Goal: Task Accomplishment & Management: Complete application form

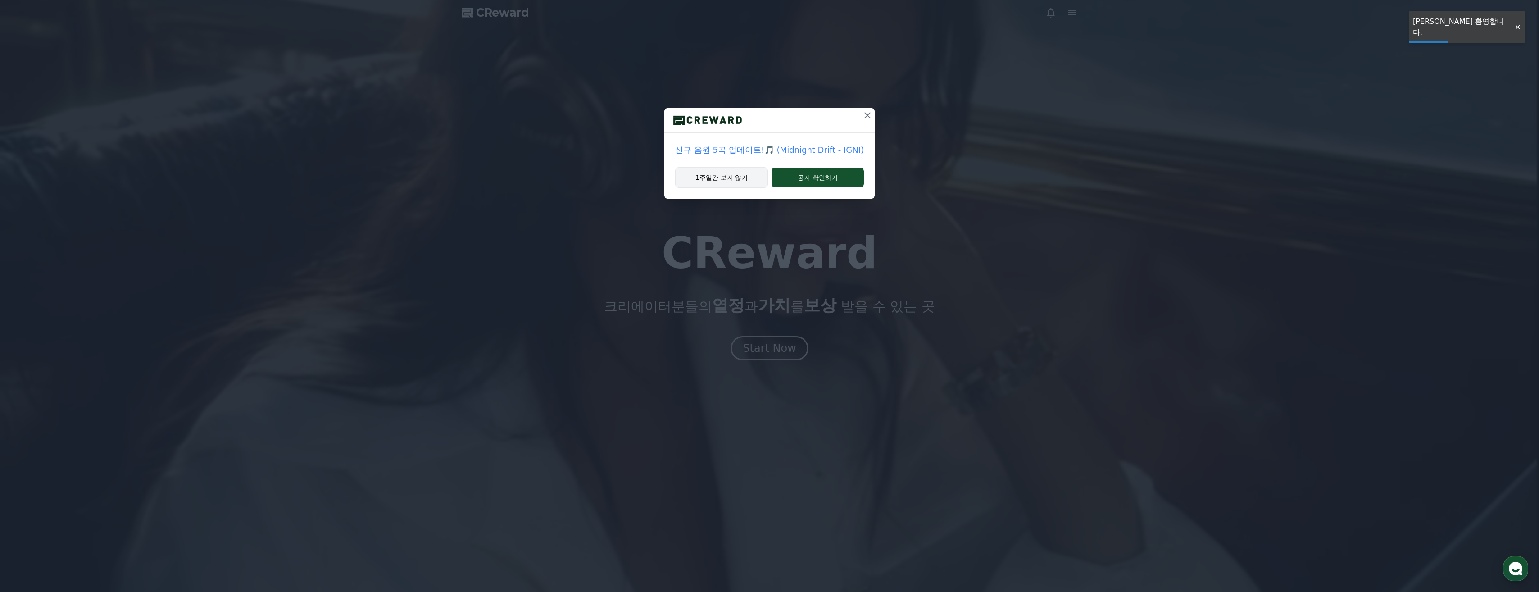
click at [748, 178] on button "1주일간 보지 않기" at bounding box center [721, 177] width 93 height 21
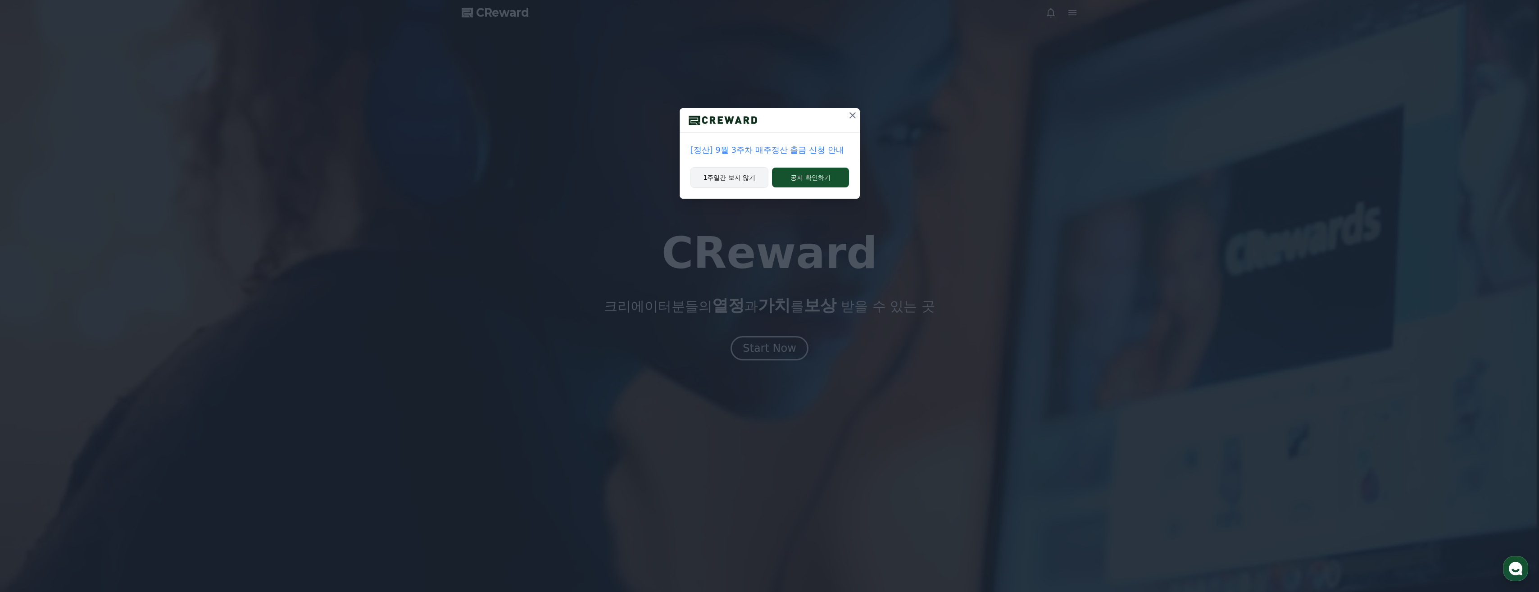
click at [755, 174] on button "1주일간 보지 않기" at bounding box center [729, 177] width 78 height 21
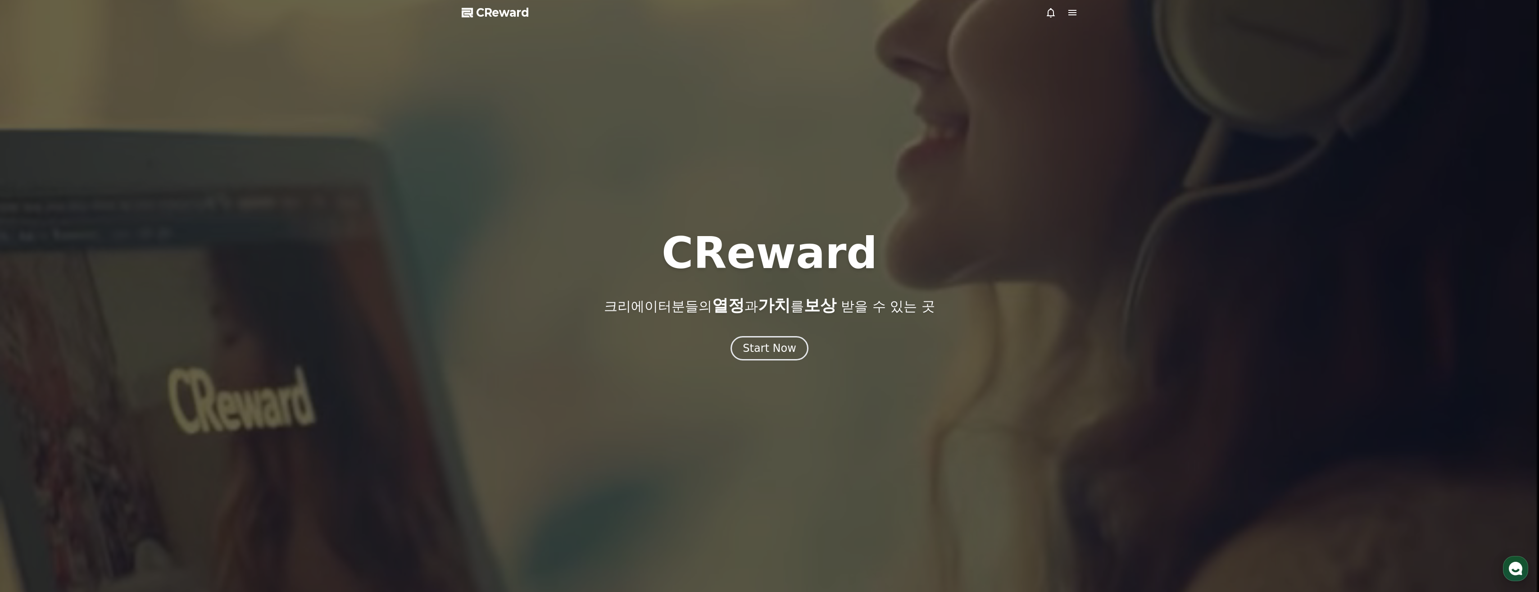
click at [1070, 23] on div at bounding box center [769, 296] width 1539 height 592
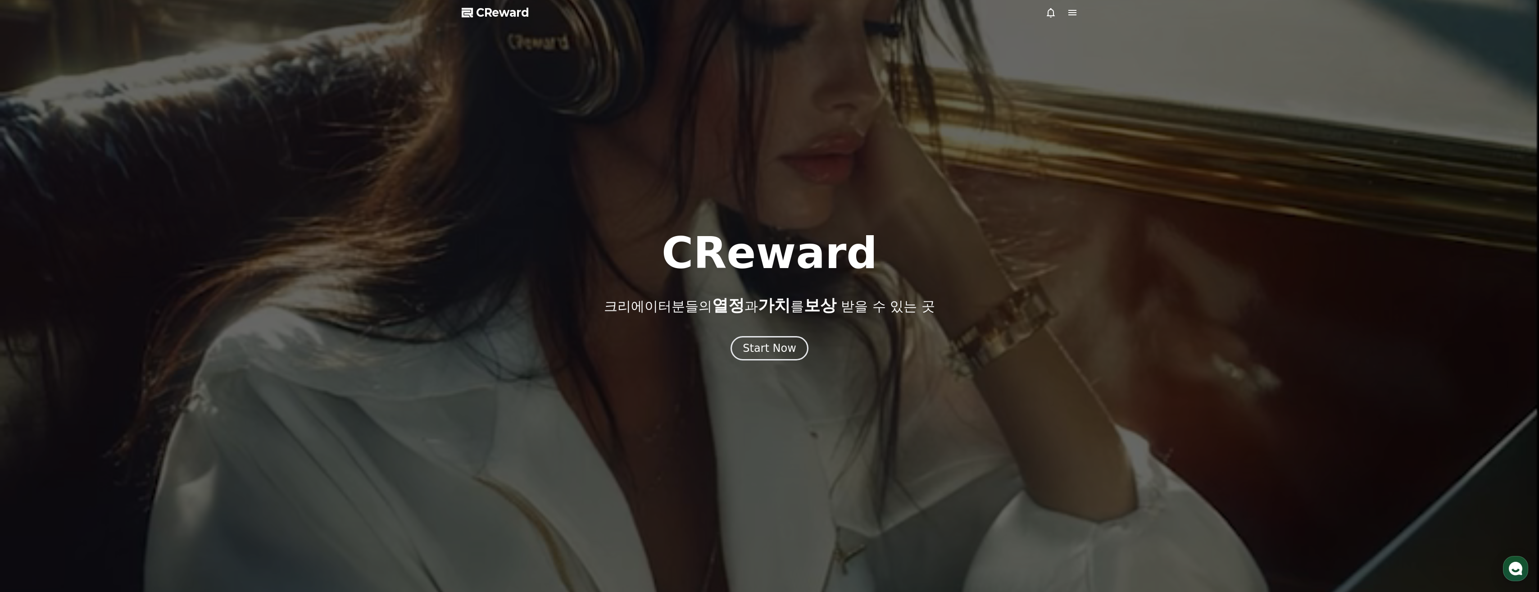
click at [1071, 14] on icon at bounding box center [1072, 12] width 11 height 11
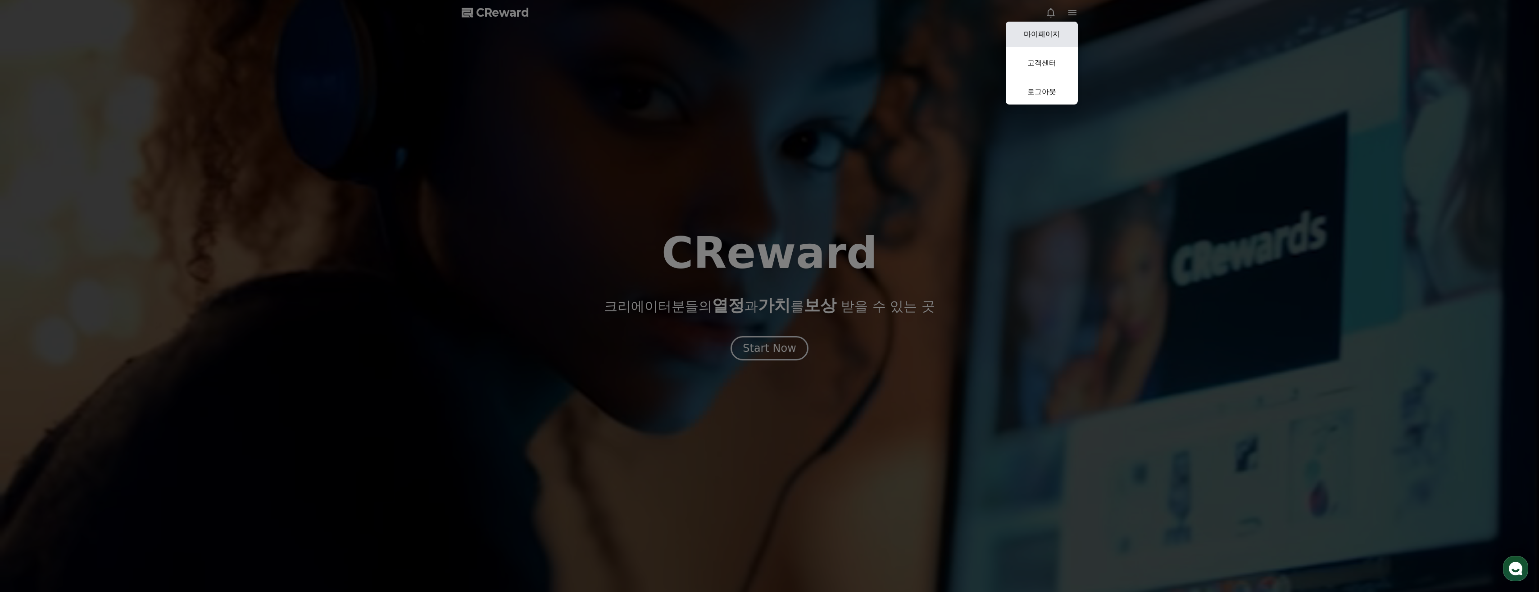
click at [1065, 31] on link "마이페이지" at bounding box center [1042, 34] width 72 height 25
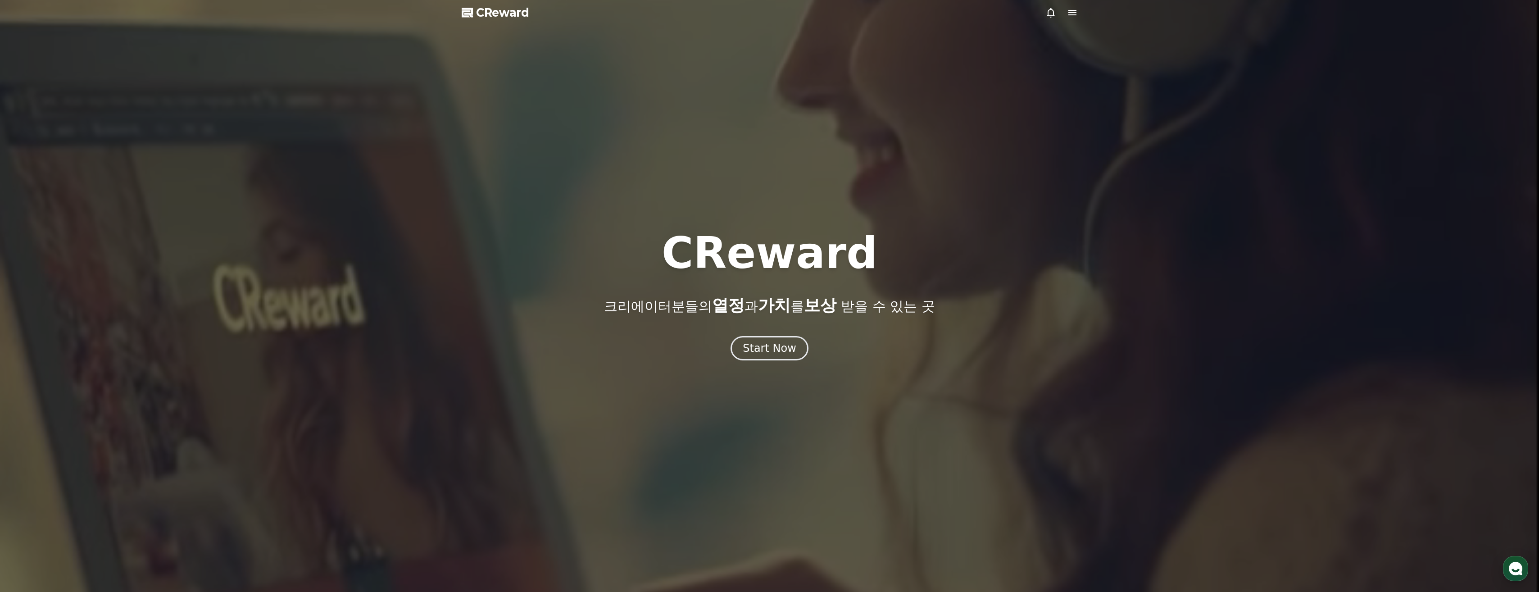
select select "**********"
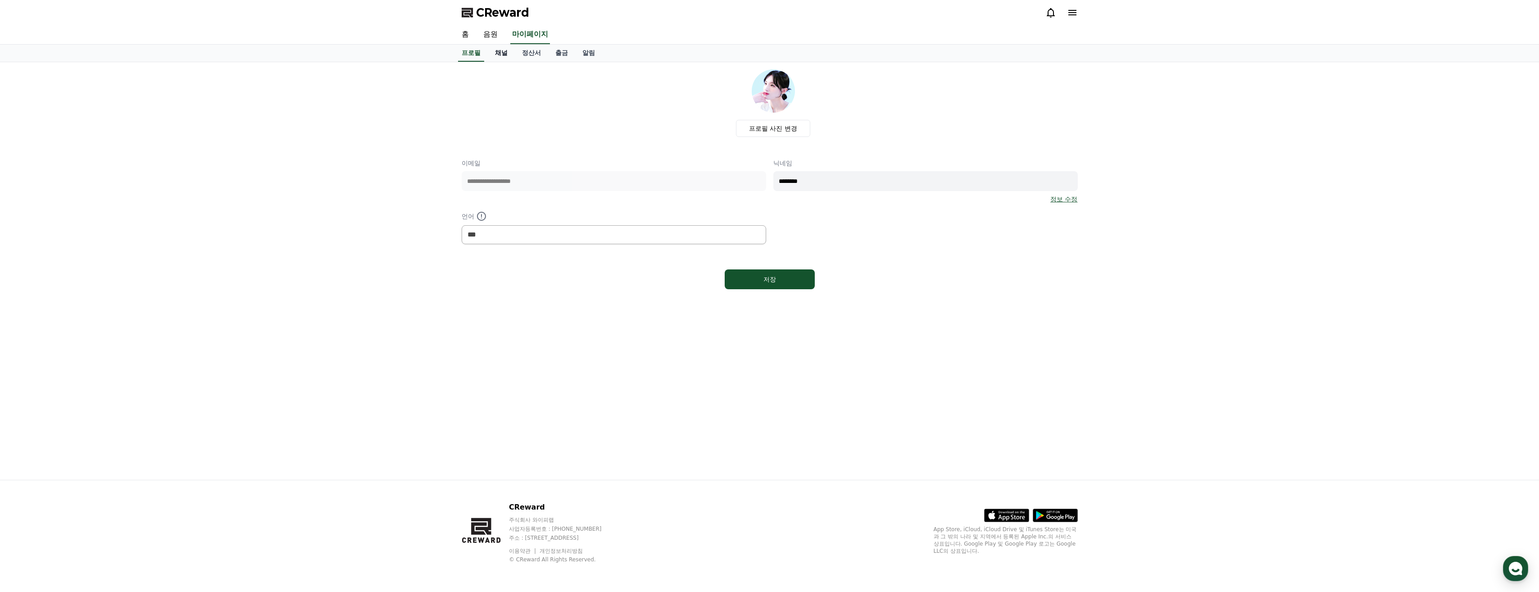
click at [509, 59] on link "채널" at bounding box center [501, 53] width 27 height 17
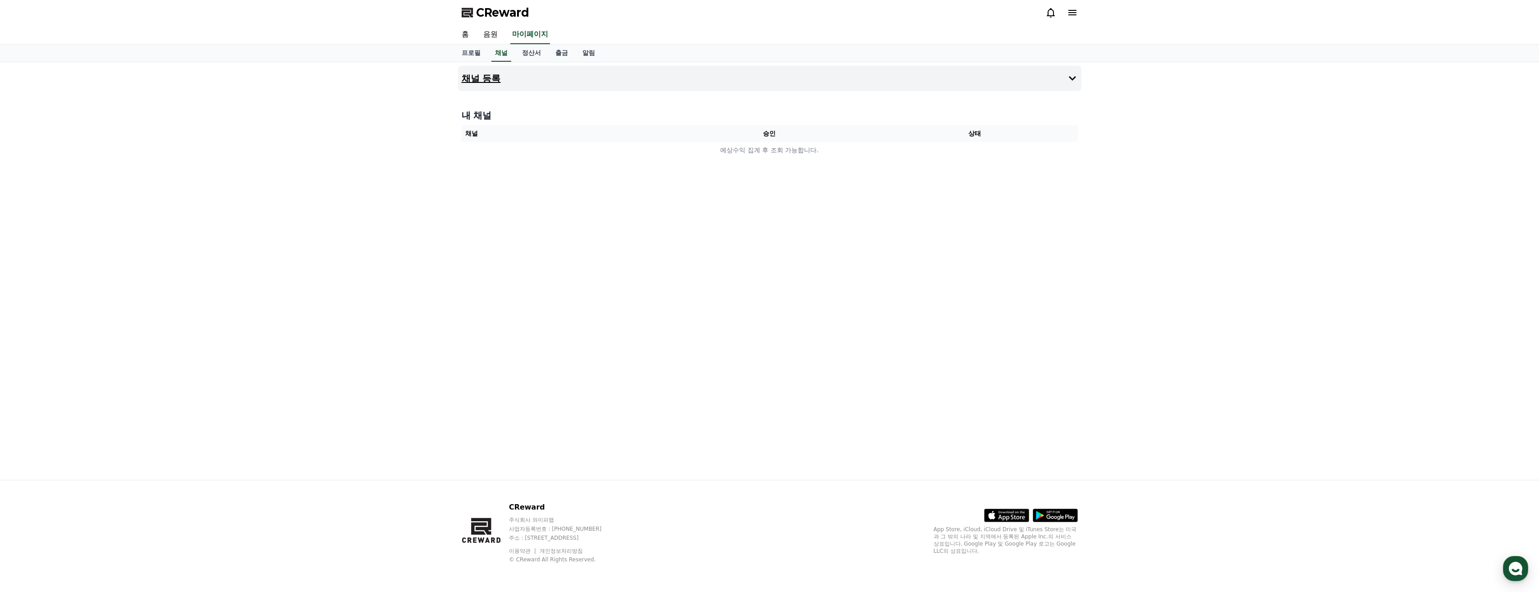
click at [661, 75] on button "채널 등록" at bounding box center [769, 78] width 623 height 25
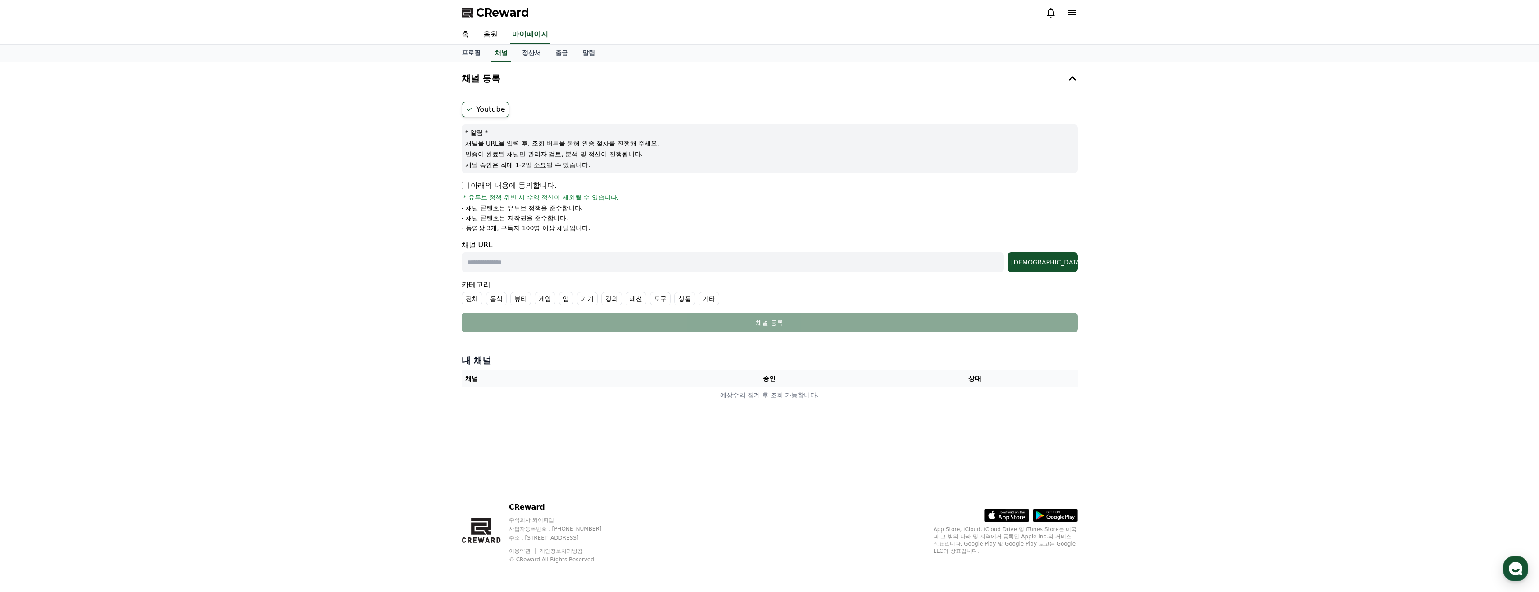
drag, startPoint x: 639, startPoint y: 229, endPoint x: 372, endPoint y: 99, distance: 297.1
click at [372, 99] on div "채널 등록 Youtube * 알림 * 채널을 URL을 입력 후, 조회 버튼을 통해 인증 절차를 진행해 주세요. 인증이 완료된 채널만 관리자 검…" at bounding box center [769, 270] width 1539 height 417
click at [644, 205] on li "- 채널 콘텐츠는 유튜브 정책을 준수합니다." at bounding box center [770, 208] width 616 height 9
click at [667, 268] on input "text" at bounding box center [733, 262] width 542 height 20
paste input "***"
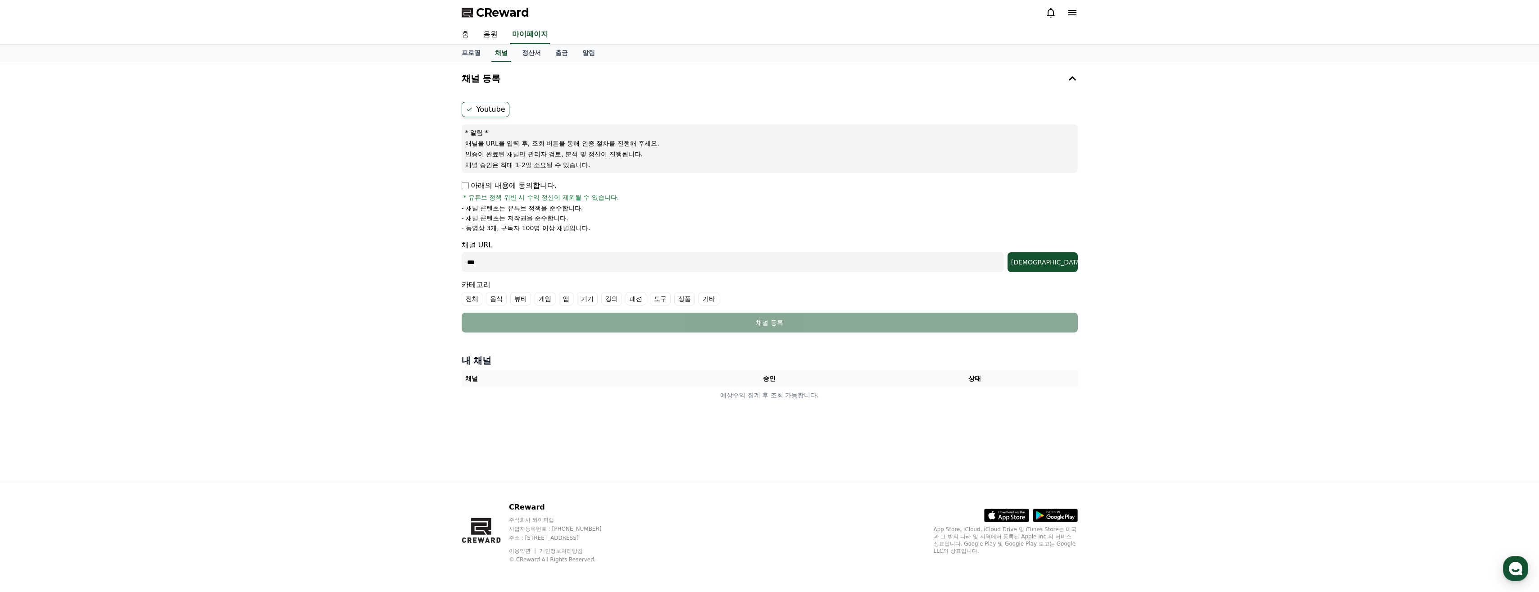
paste input "**********"
type input "**********"
click at [1058, 259] on div "조회" at bounding box center [1042, 262] width 63 height 9
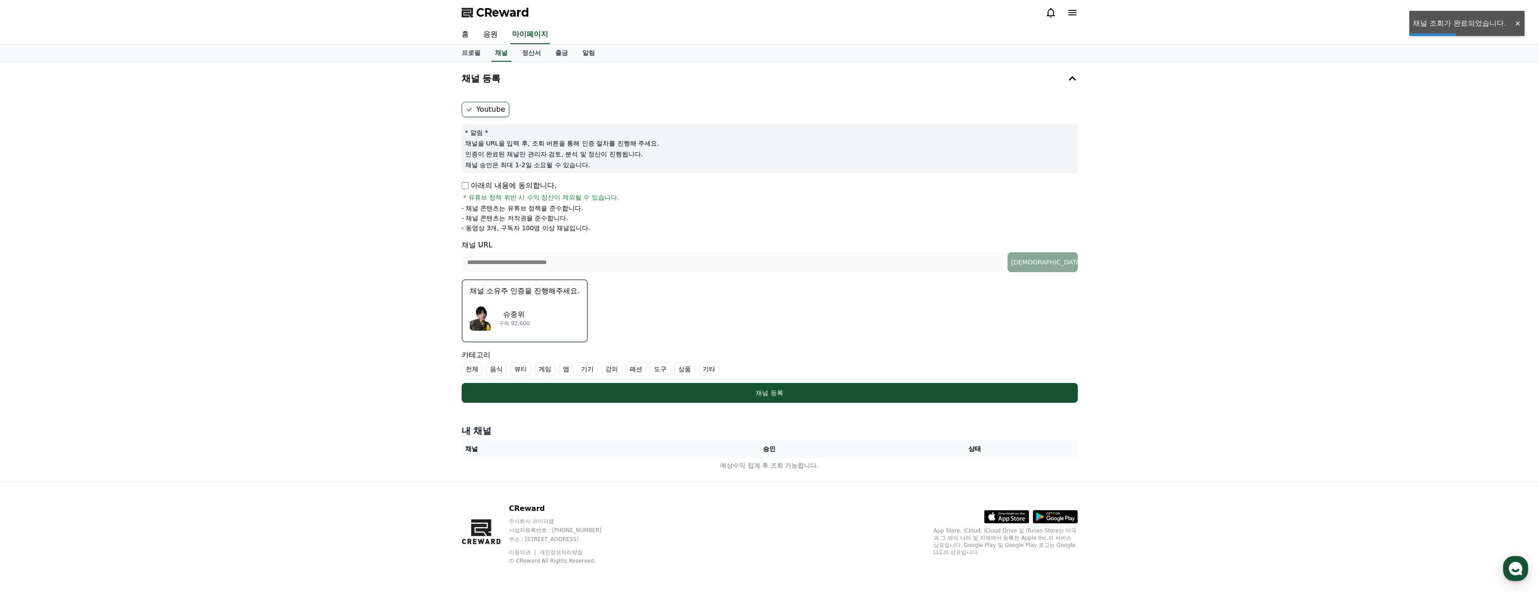
click at [523, 291] on p "채널 소유주 인증을 진행해주세요." at bounding box center [525, 291] width 110 height 11
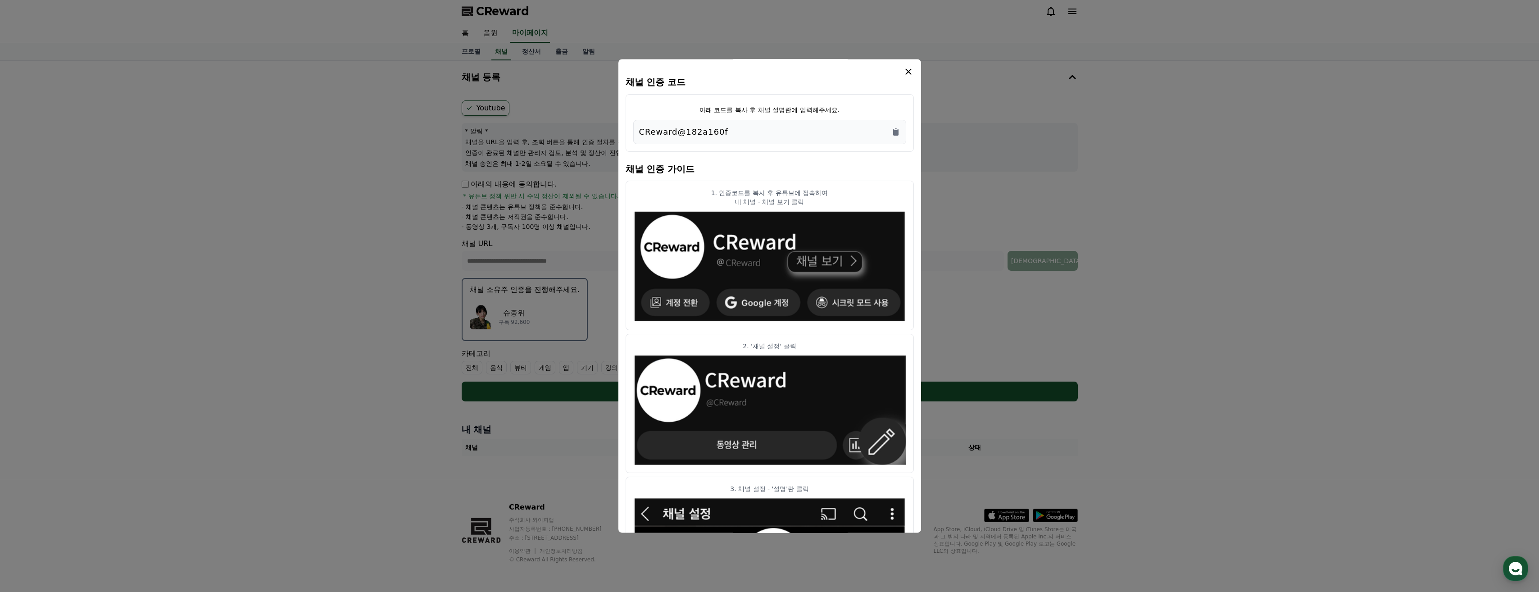
click at [756, 129] on div "CReward@182a160f" at bounding box center [769, 132] width 261 height 13
click at [898, 132] on icon "Copy to clipboard" at bounding box center [895, 132] width 5 height 7
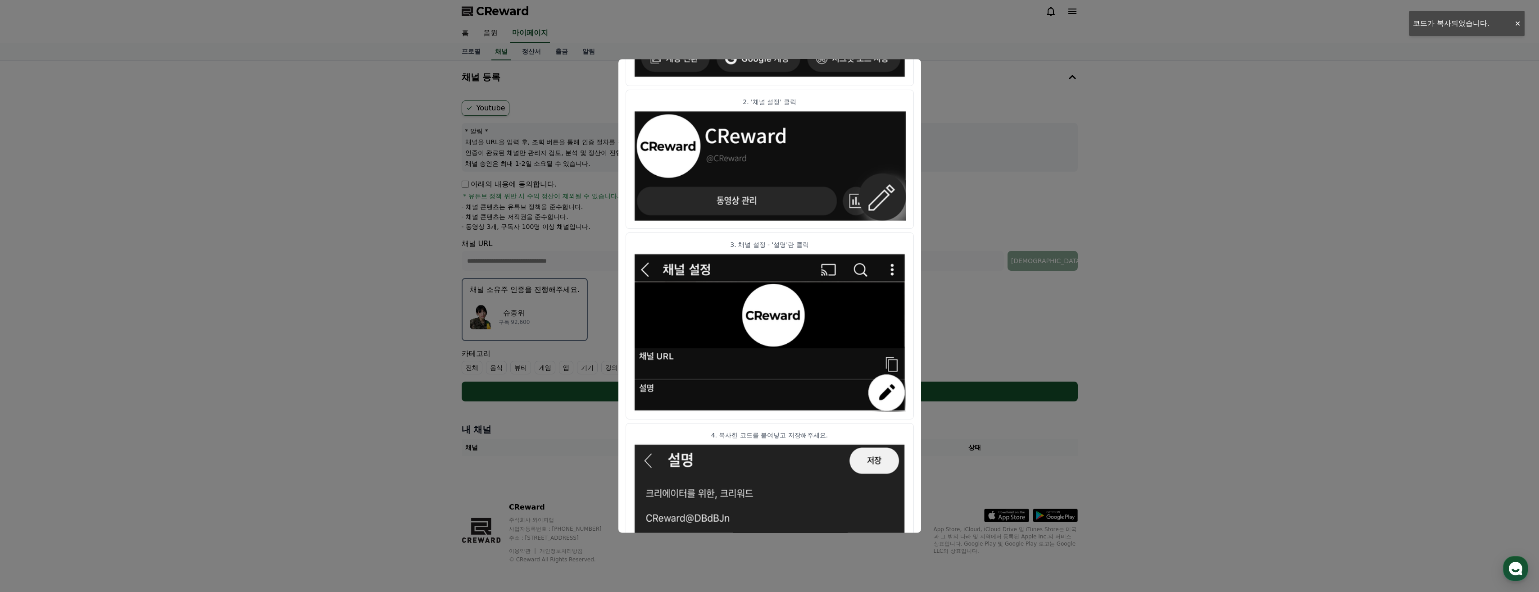
scroll to position [304, 0]
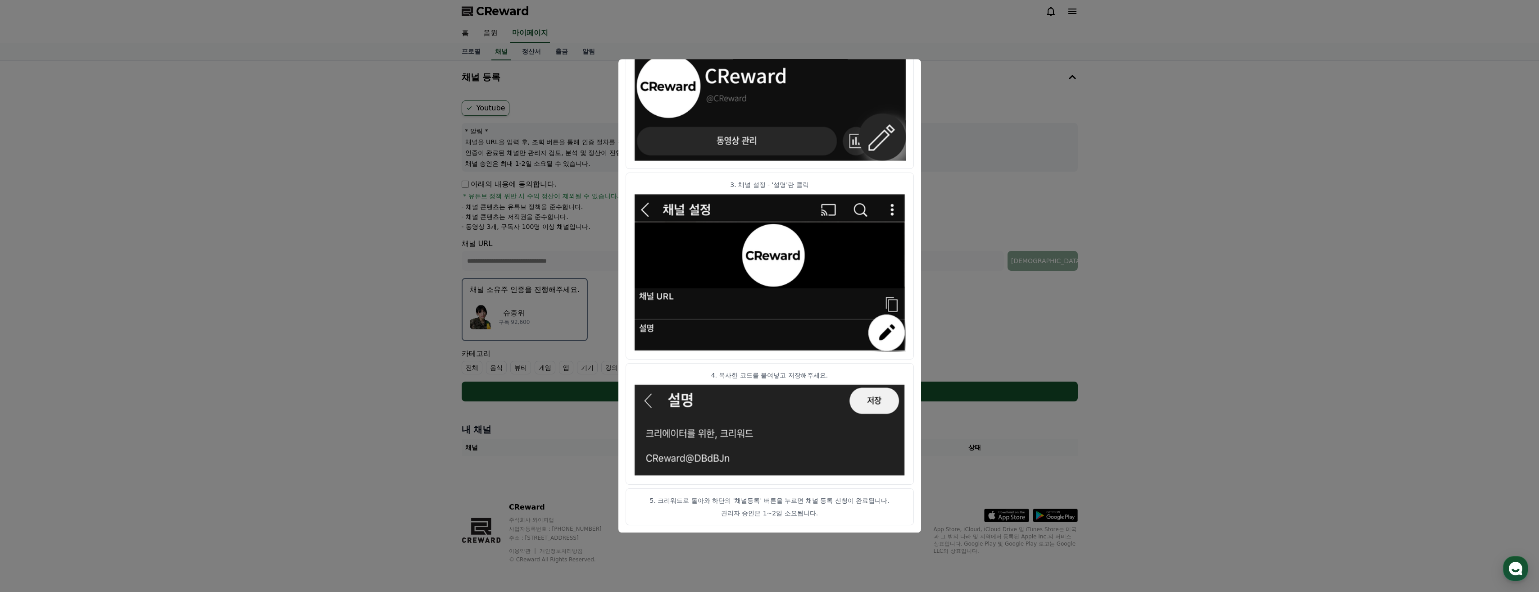
click at [870, 407] on img "modal" at bounding box center [769, 430] width 273 height 94
click at [814, 506] on article "5. 크리워드로 돌아와 하단의 '채널등록' 버튼을 누르면 채널 등록 신청이 완료됩니다. 관리자 승인은 1~2일 소요됩니다." at bounding box center [770, 507] width 288 height 37
click at [973, 429] on button "close modal" at bounding box center [769, 296] width 1539 height 592
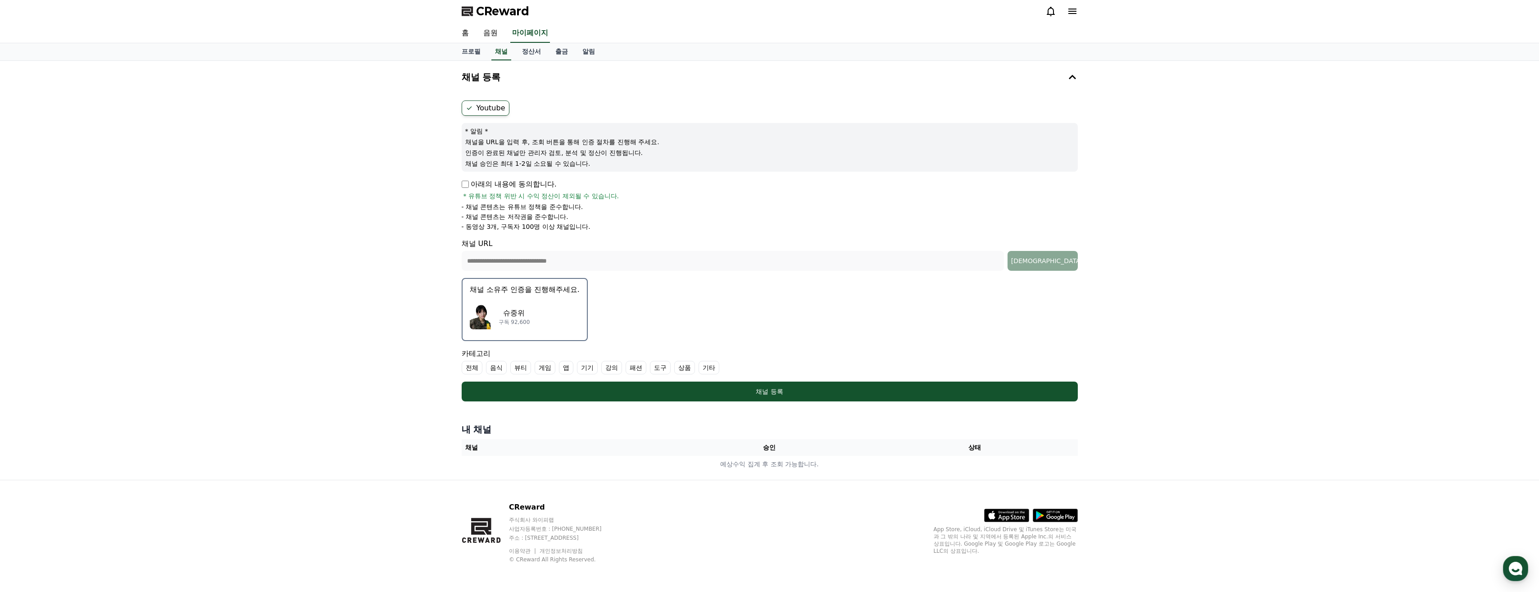
click at [792, 379] on form "**********" at bounding box center [770, 250] width 616 height 301
click at [794, 381] on form "**********" at bounding box center [770, 250] width 616 height 301
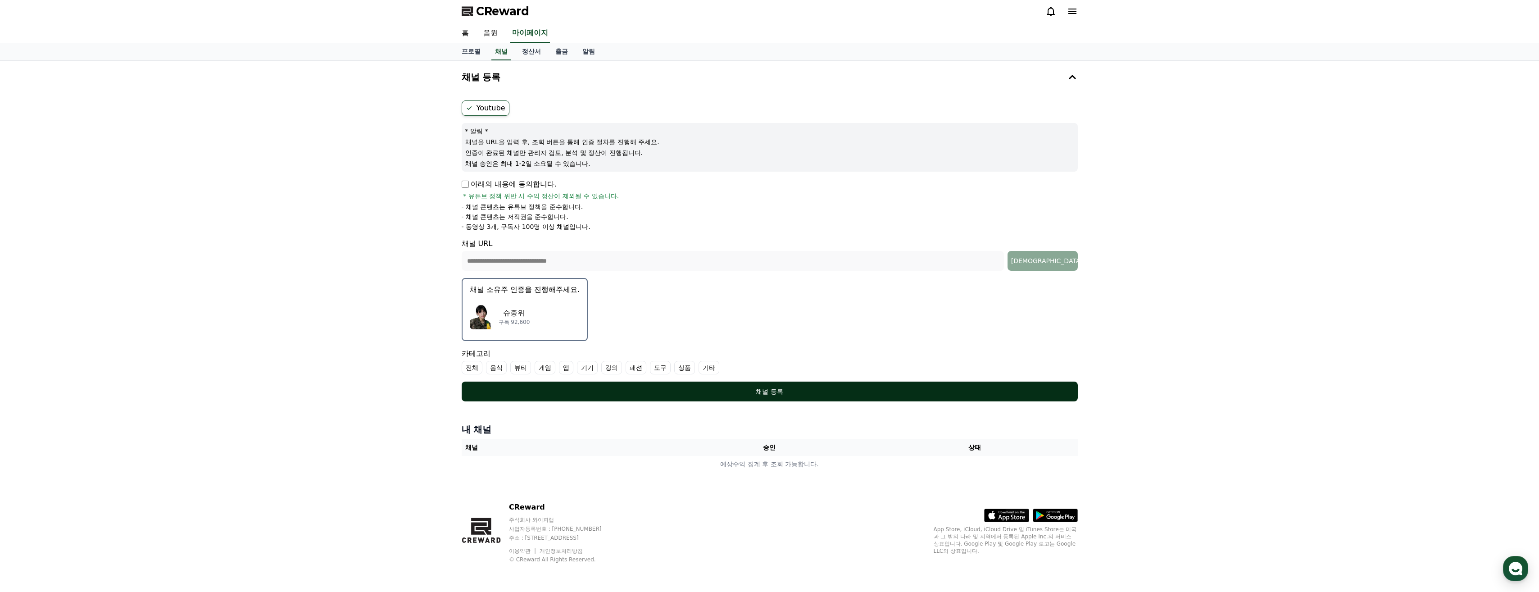
click at [792, 393] on div "채널 등록" at bounding box center [770, 391] width 580 height 9
click at [798, 394] on div "채널 등록" at bounding box center [770, 391] width 580 height 9
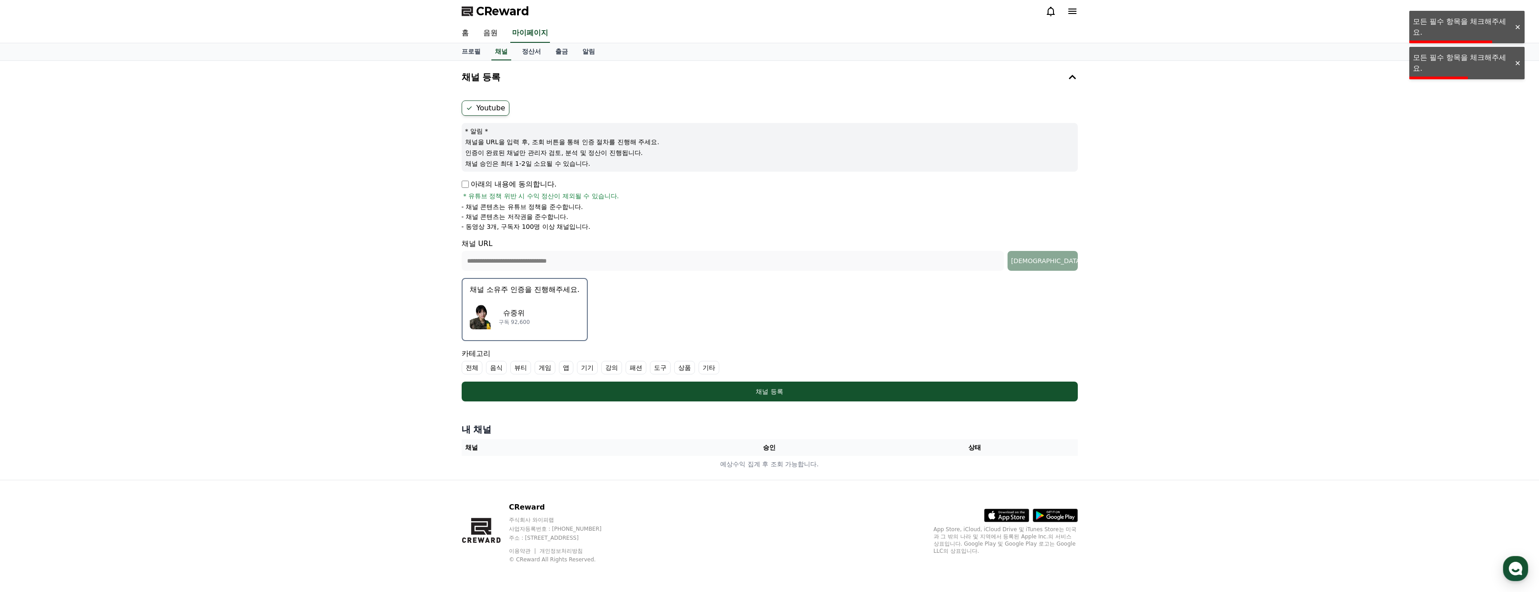
click at [471, 367] on label "전체" at bounding box center [472, 368] width 21 height 14
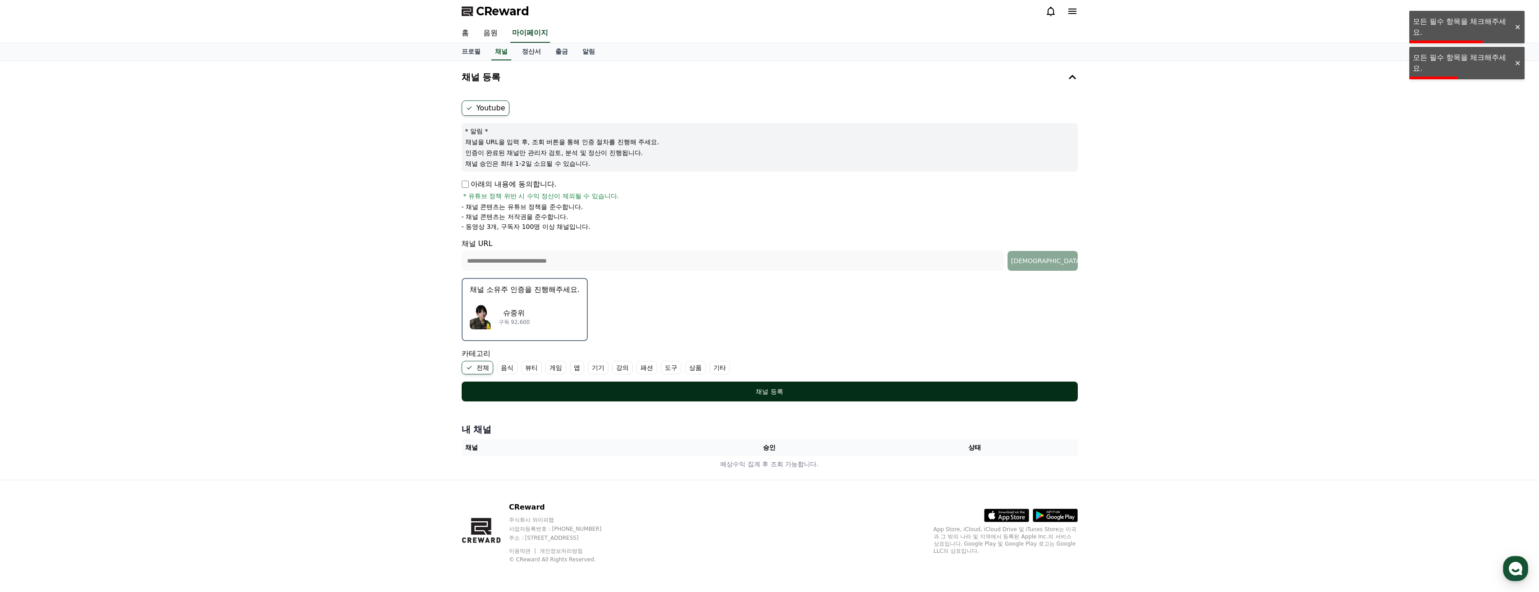
click at [609, 388] on div "채널 등록" at bounding box center [770, 391] width 580 height 9
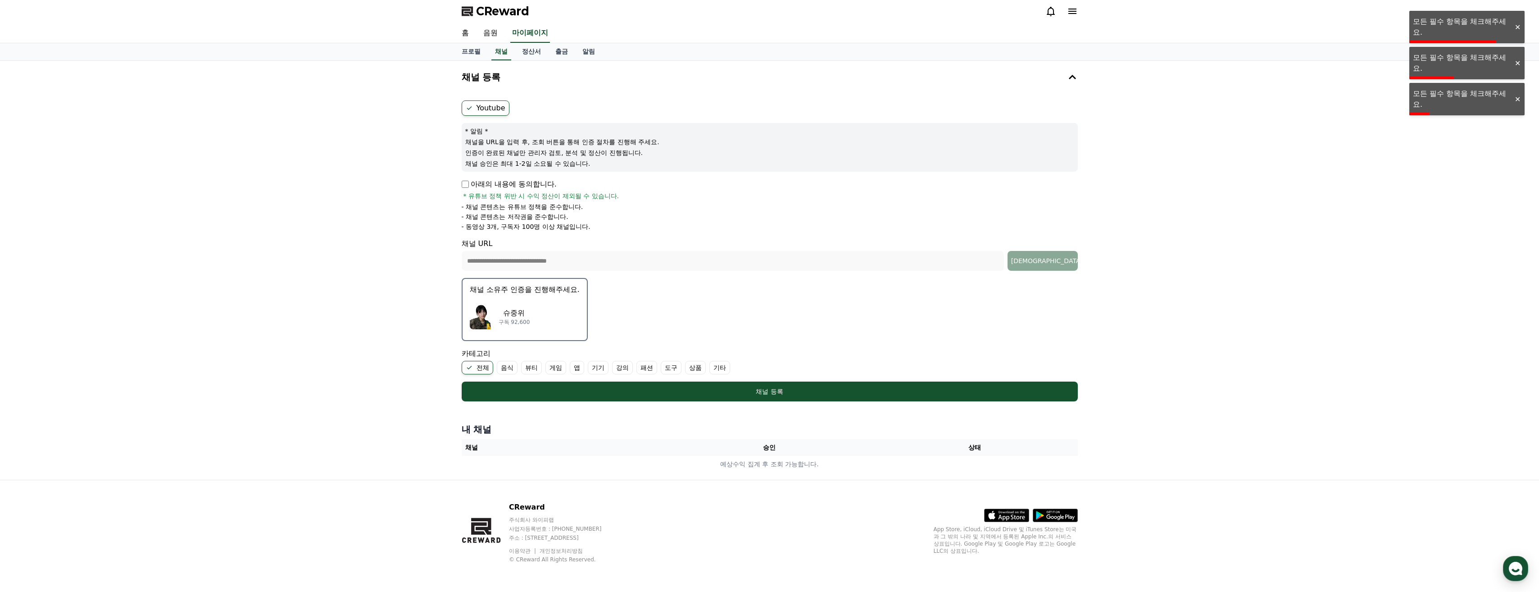
click at [888, 438] on div "내 채널 채널 승인 상태 예상수익 집계 후 조회 가능합니다." at bounding box center [769, 447] width 623 height 57
click at [472, 188] on p "아래의 내용에 동의합니다." at bounding box center [509, 184] width 95 height 11
click at [469, 188] on p "아래의 내용에 동의합니다." at bounding box center [509, 184] width 95 height 11
click at [467, 188] on p "아래의 내용에 동의합니다." at bounding box center [509, 184] width 95 height 11
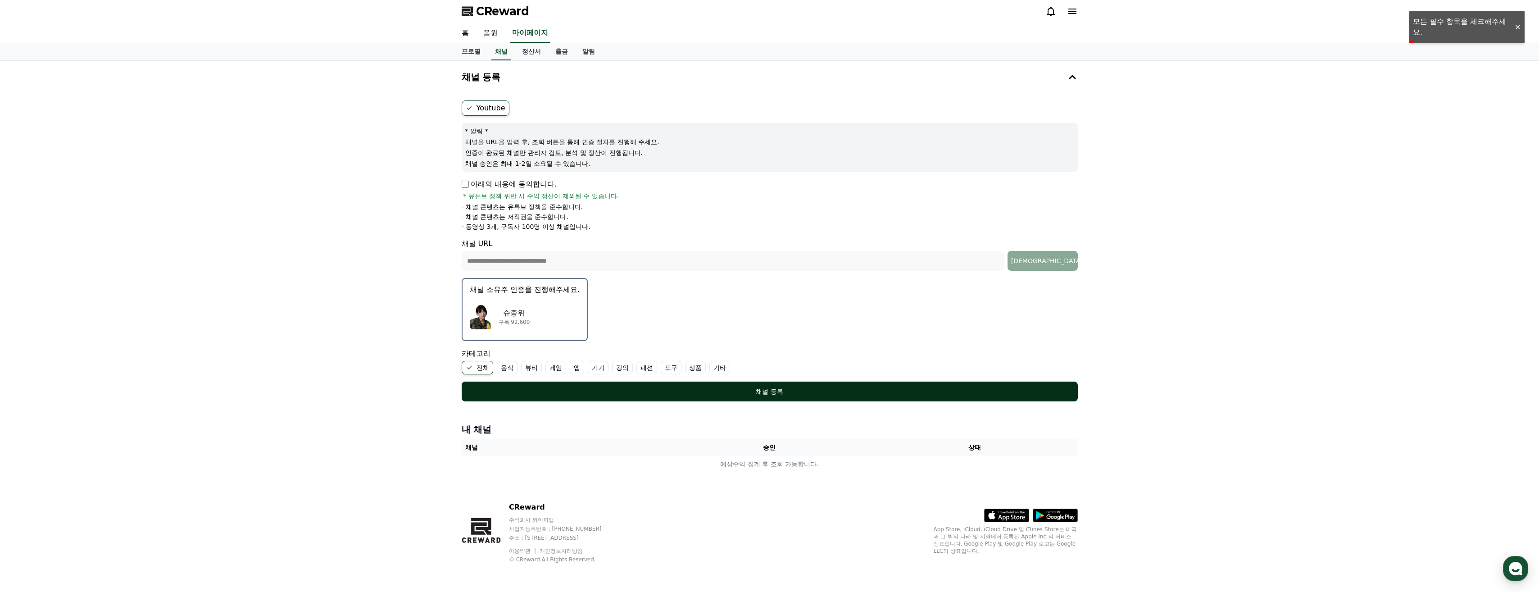
click at [638, 392] on div "채널 등록" at bounding box center [770, 391] width 580 height 9
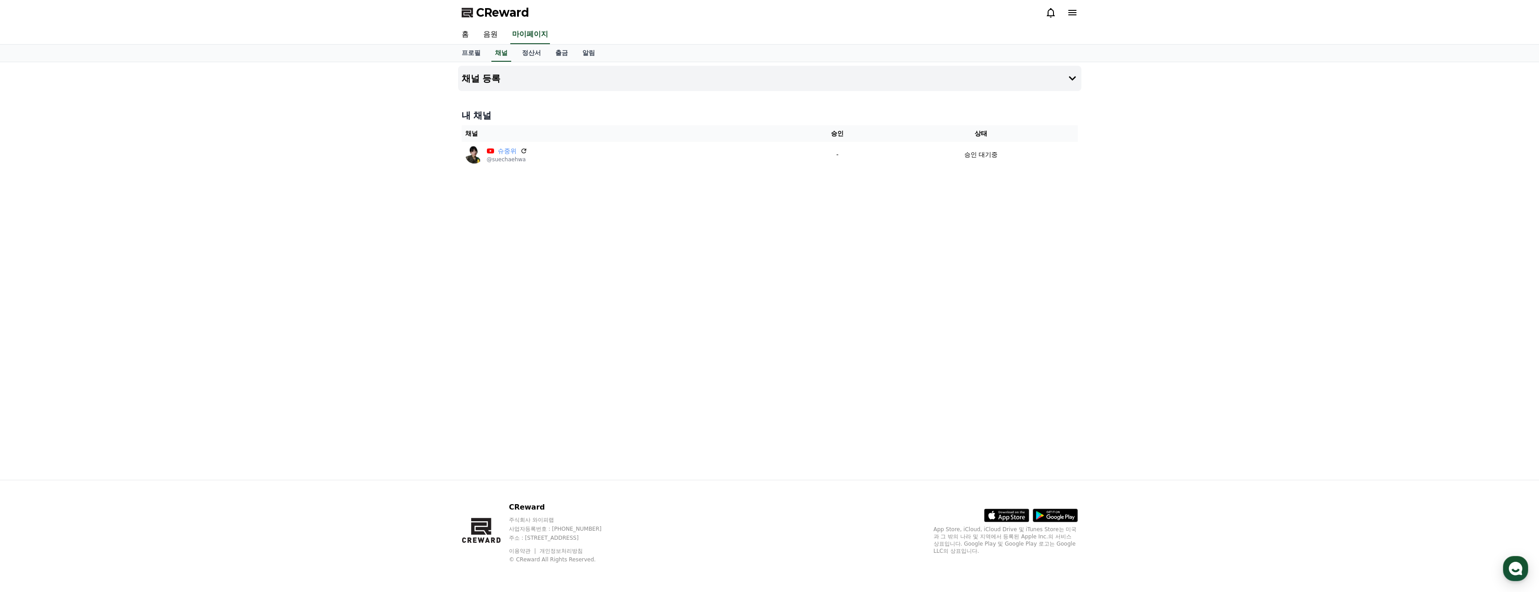
drag, startPoint x: 0, startPoint y: 0, endPoint x: 1025, endPoint y: 278, distance: 1062.1
click at [1025, 278] on div "채널 등록 내 채널 채널 승인 상태 슈중위 @suechaehwa - 승인 대기중" at bounding box center [769, 270] width 630 height 417
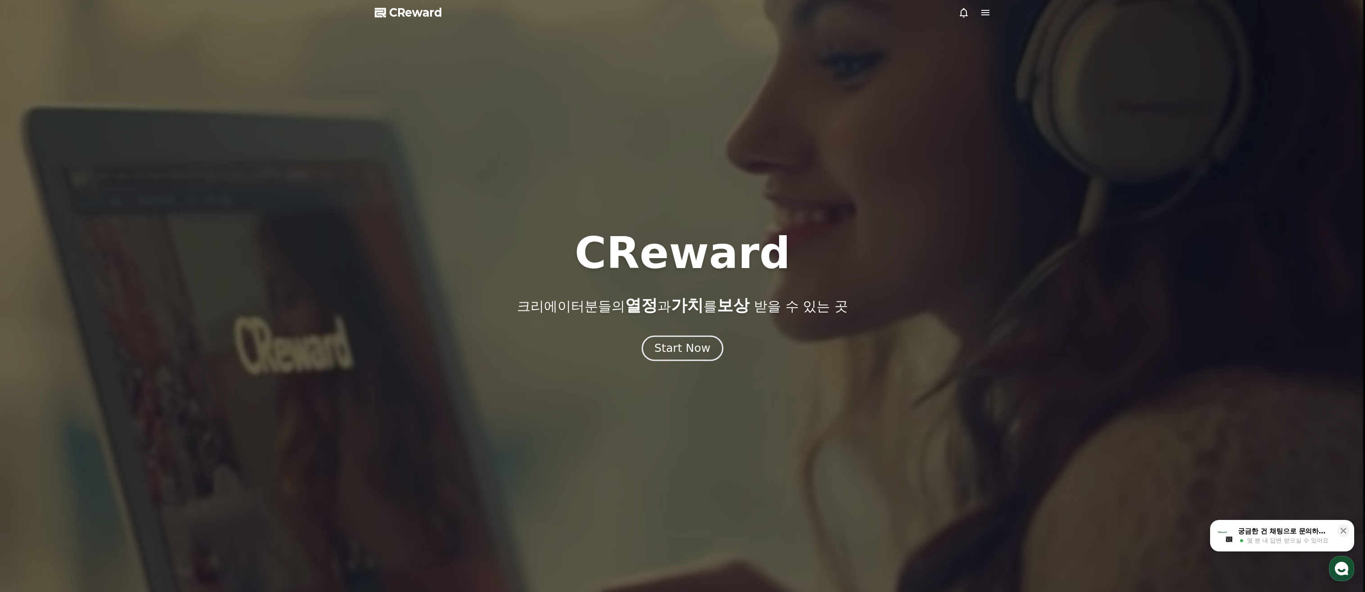
click at [679, 336] on button "Start Now" at bounding box center [683, 349] width 82 height 26
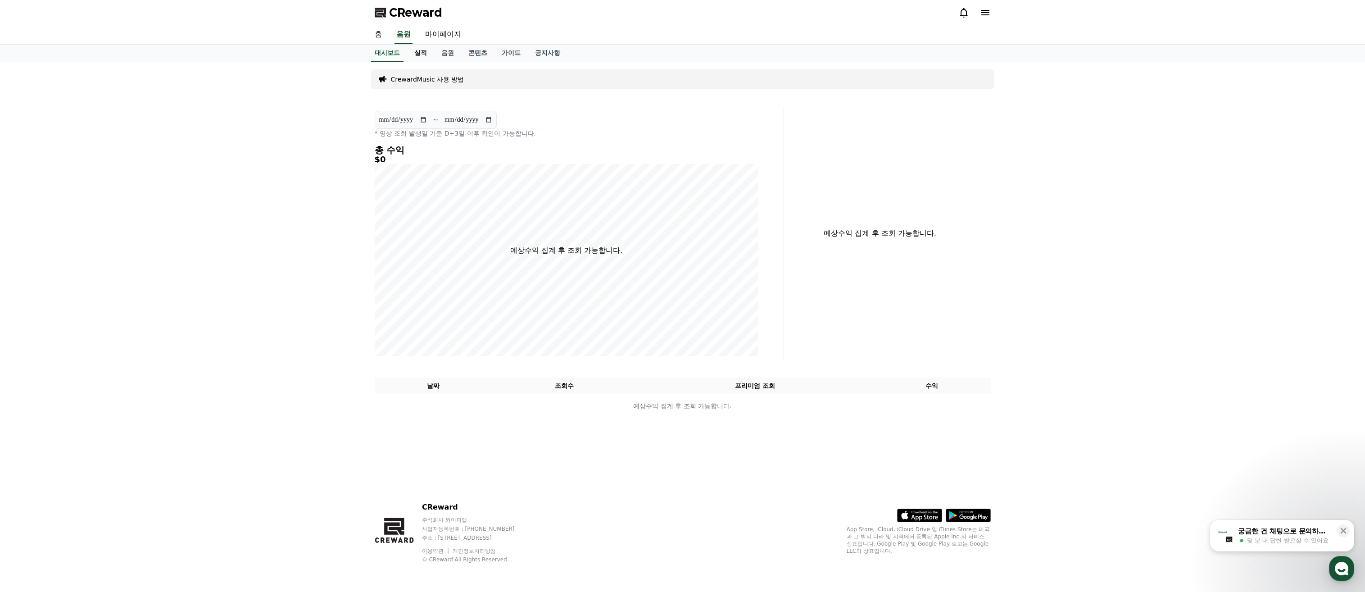
click at [418, 61] on link "실적" at bounding box center [420, 53] width 27 height 17
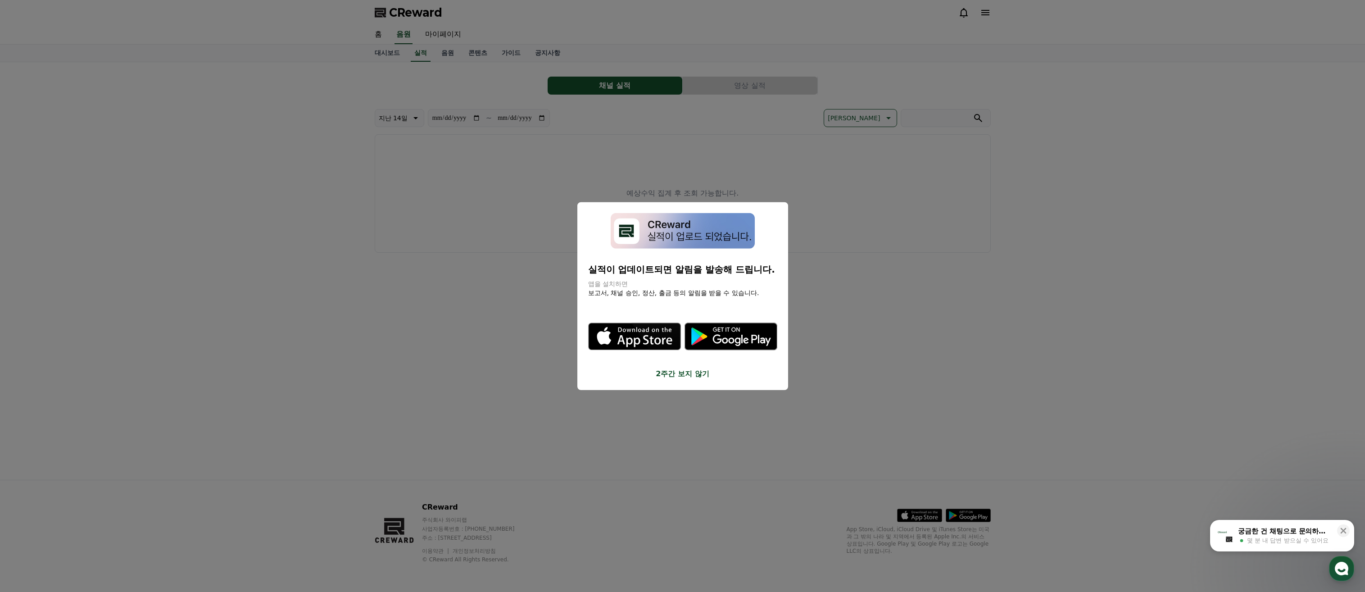
click at [948, 341] on button "close modal" at bounding box center [682, 296] width 1365 height 592
click at [703, 381] on div "**********" at bounding box center [682, 270] width 630 height 417
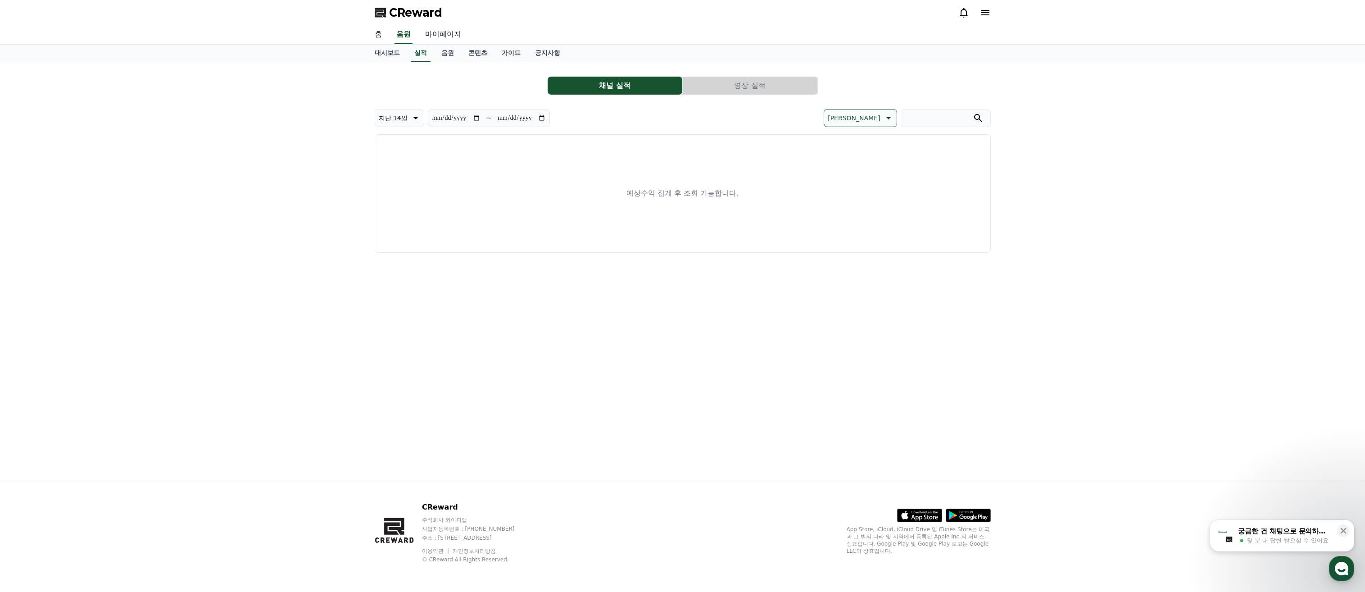
click at [457, 33] on link "마이페이지" at bounding box center [443, 34] width 50 height 19
select select "**********"
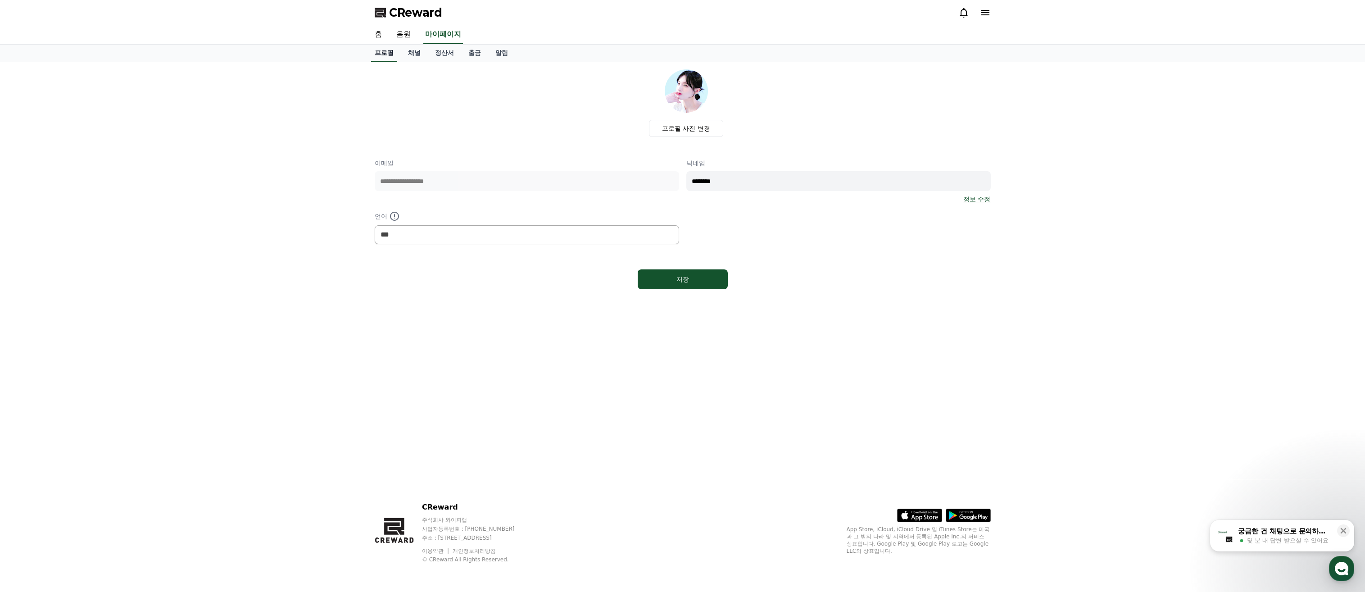
click at [380, 59] on link "프로필" at bounding box center [384, 53] width 26 height 17
click at [384, 31] on link "홈" at bounding box center [378, 34] width 22 height 19
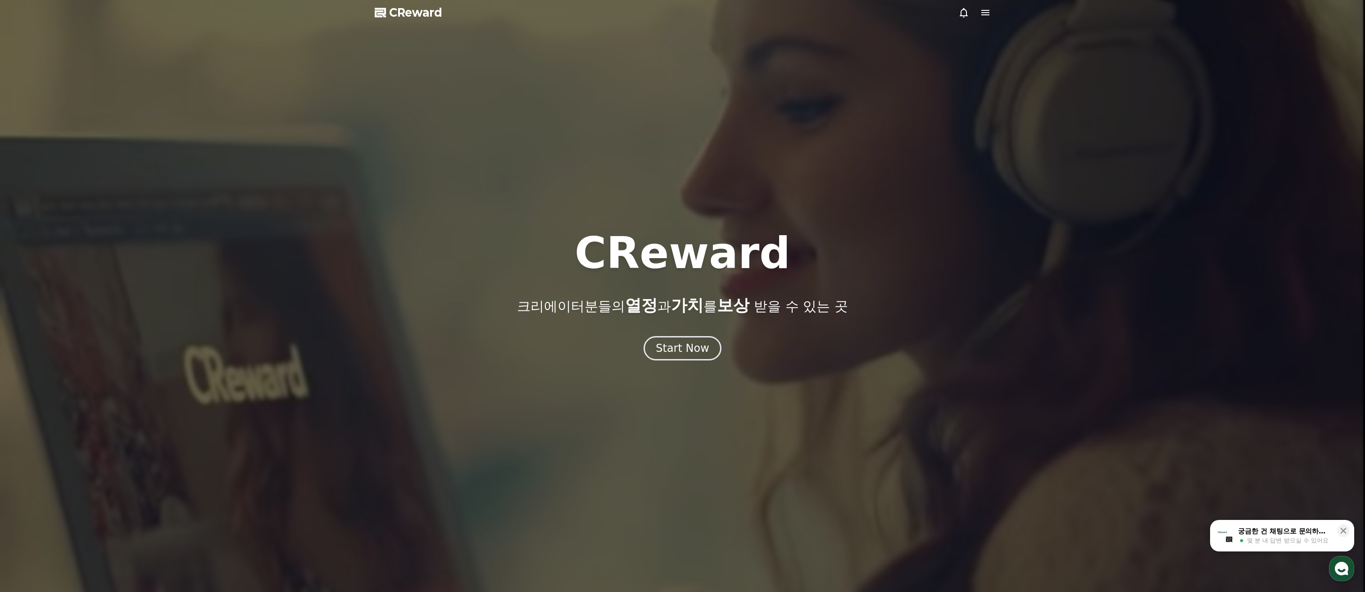
click at [426, 15] on span "CReward" at bounding box center [415, 12] width 53 height 14
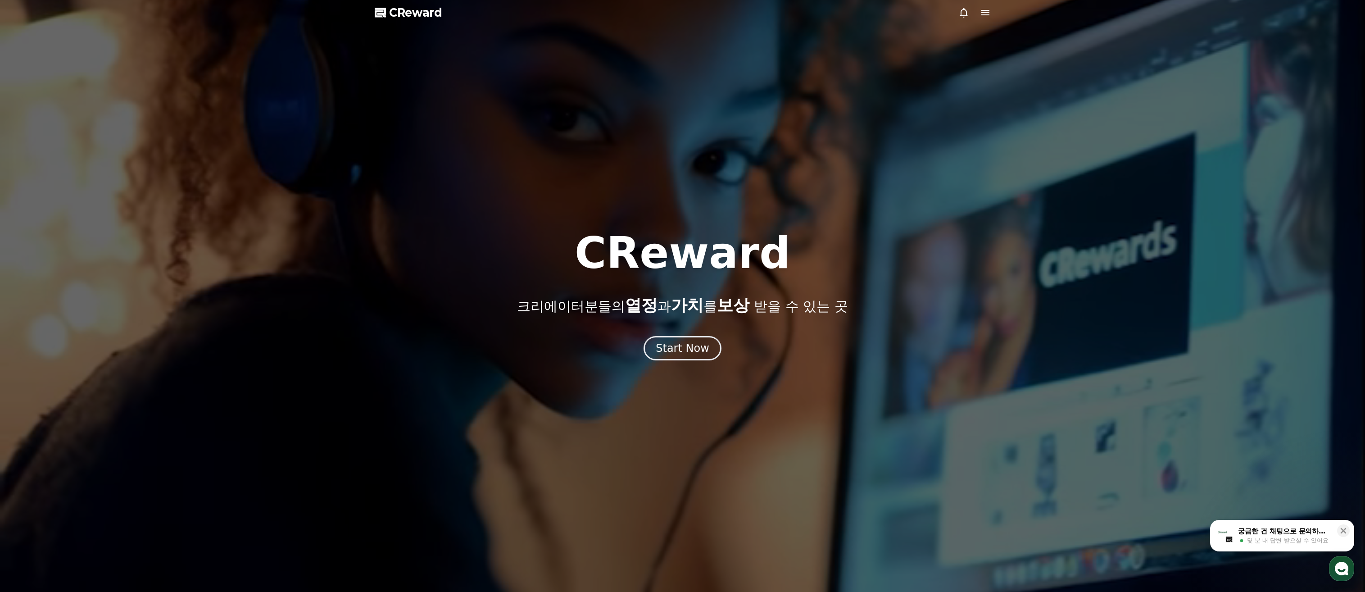
click at [410, 21] on div at bounding box center [682, 296] width 1365 height 592
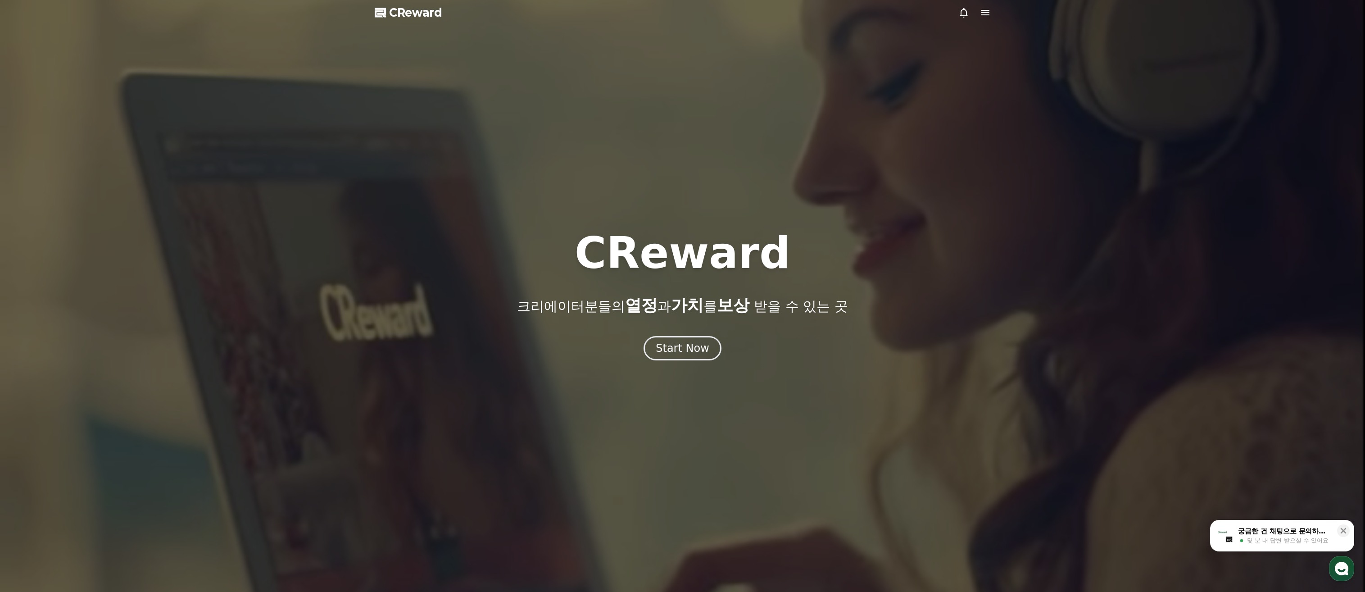
click at [413, 14] on span "CReward" at bounding box center [415, 12] width 53 height 14
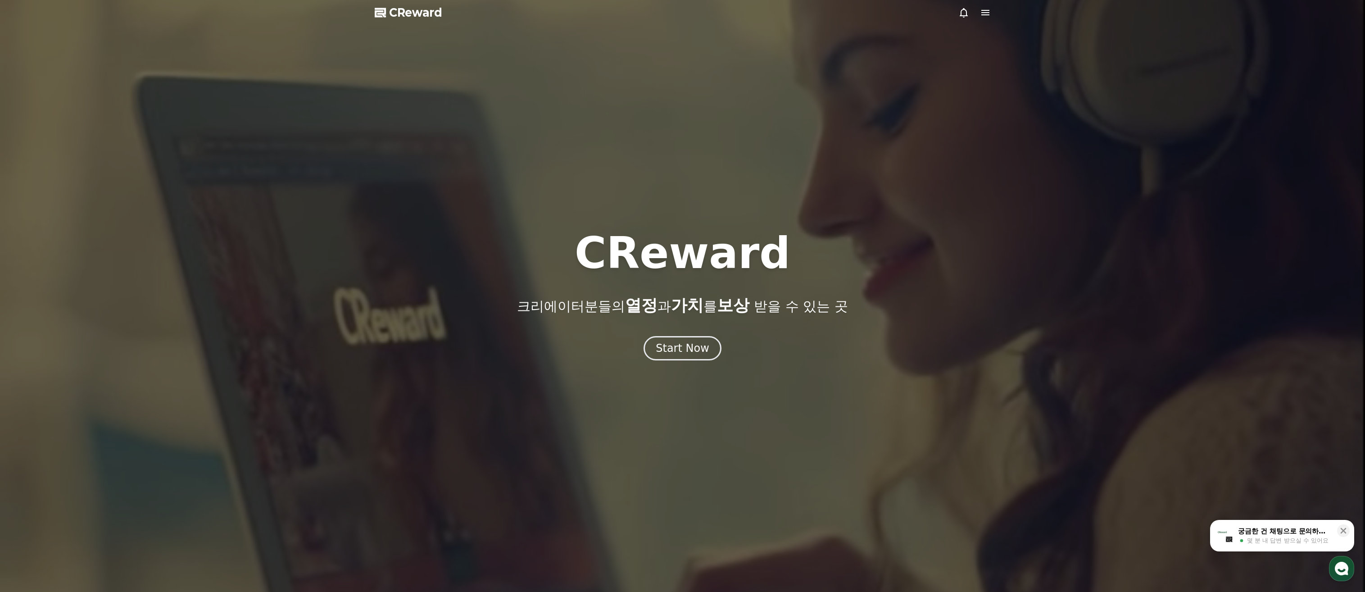
drag, startPoint x: 659, startPoint y: 133, endPoint x: 12, endPoint y: 44, distance: 653.3
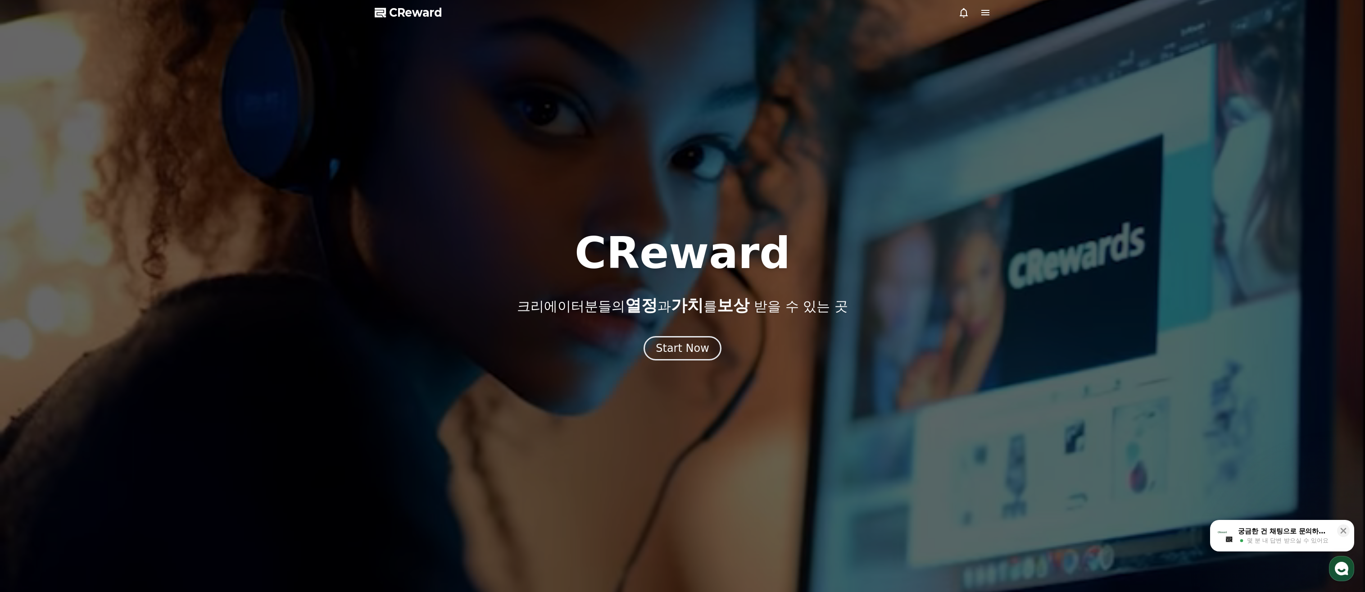
click at [659, 133] on div at bounding box center [682, 296] width 1365 height 592
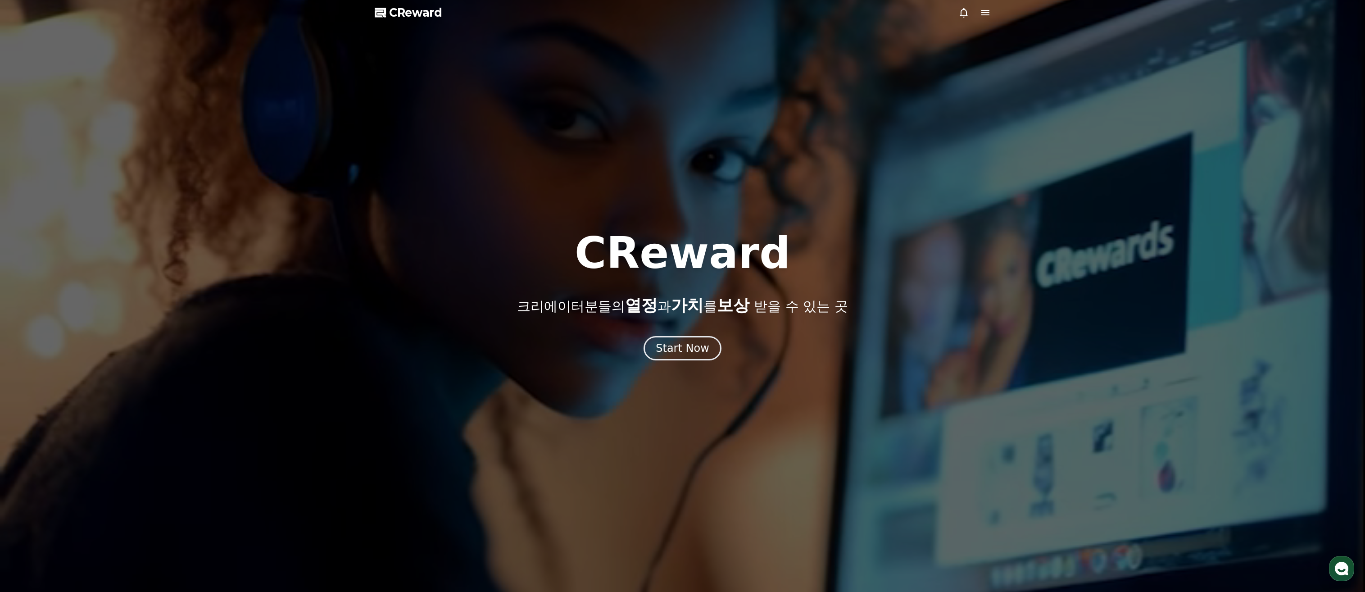
click at [677, 324] on div "CReward 크리에이터분들의 열정 과 가치 를 보상 받을 수 있는 곳 Start Now" at bounding box center [682, 295] width 1365 height 129
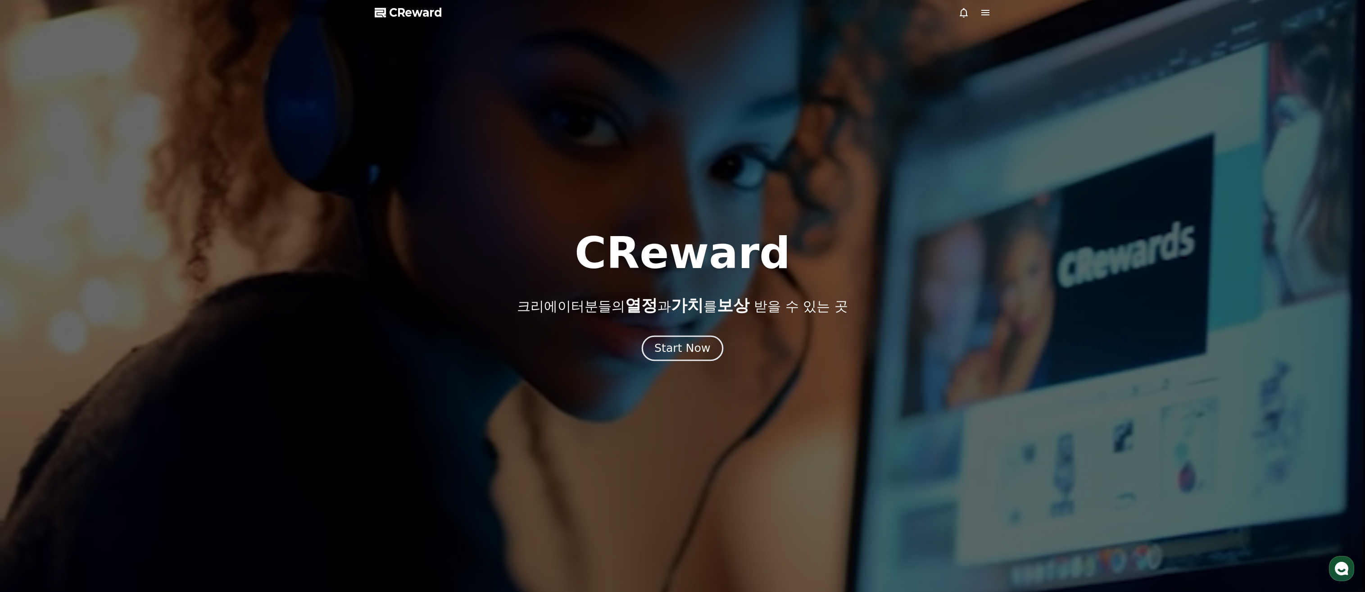
click at [673, 347] on div "Start Now" at bounding box center [682, 347] width 56 height 15
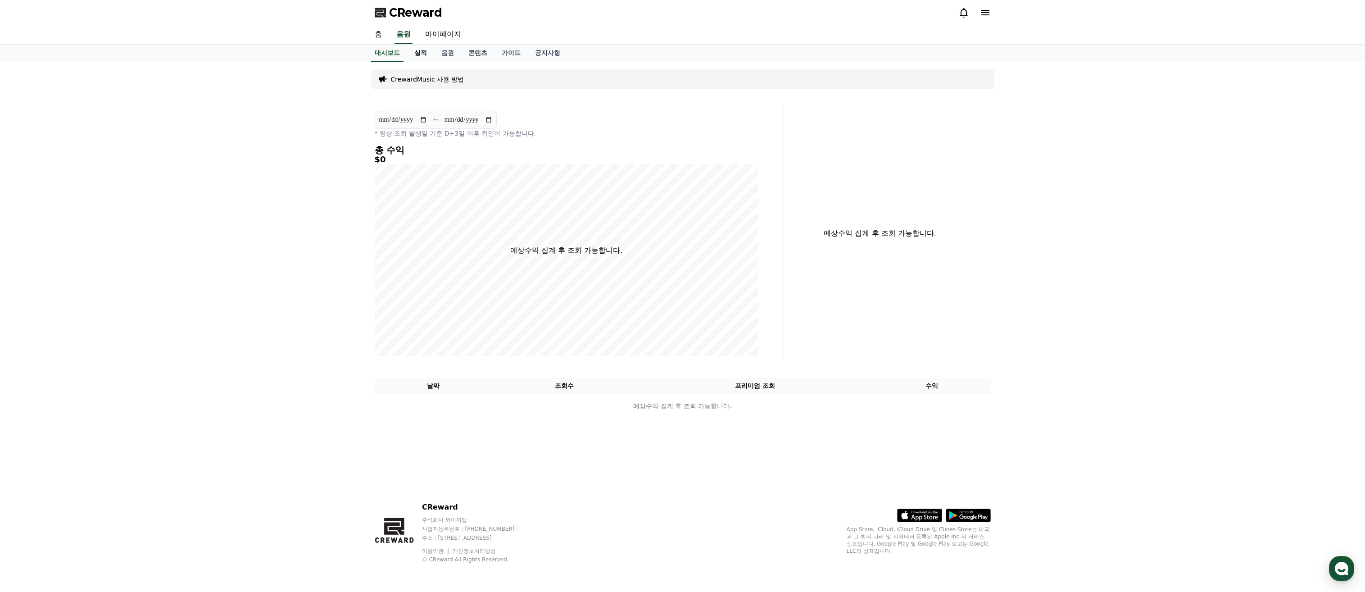
click at [419, 51] on link "실적" at bounding box center [420, 53] width 27 height 17
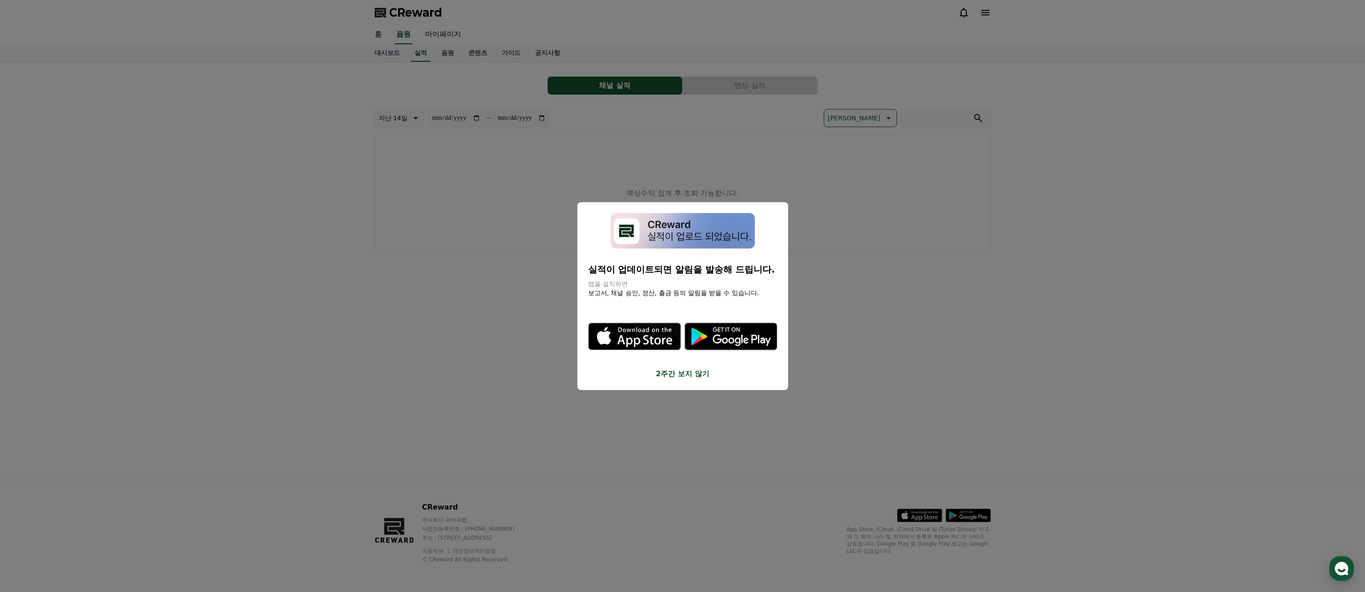
click at [453, 59] on button "close modal" at bounding box center [682, 296] width 1365 height 592
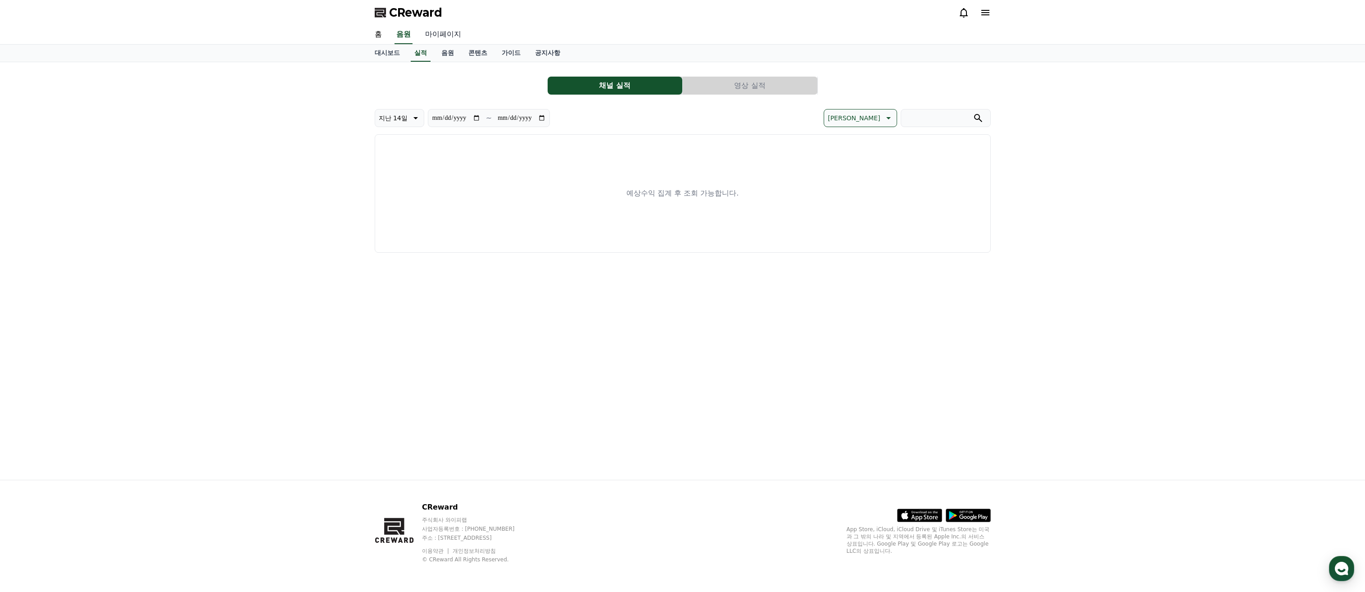
click at [450, 37] on link "마이페이지" at bounding box center [443, 34] width 50 height 19
select select "**********"
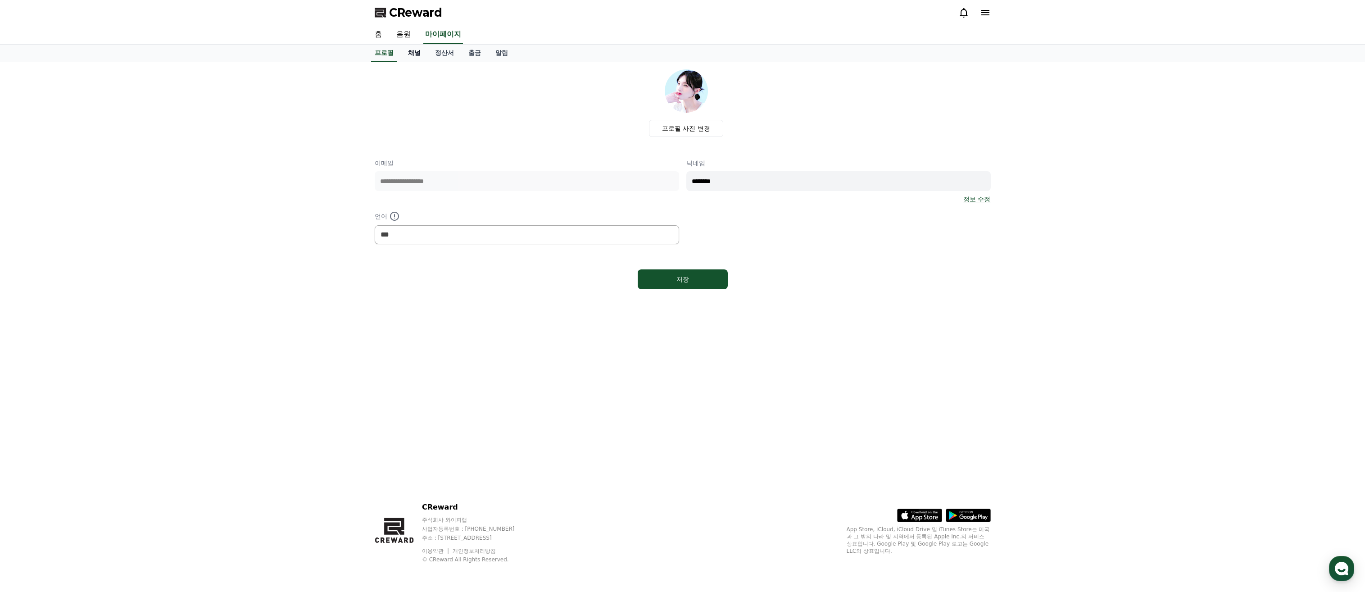
click at [414, 58] on link "채널" at bounding box center [414, 53] width 27 height 17
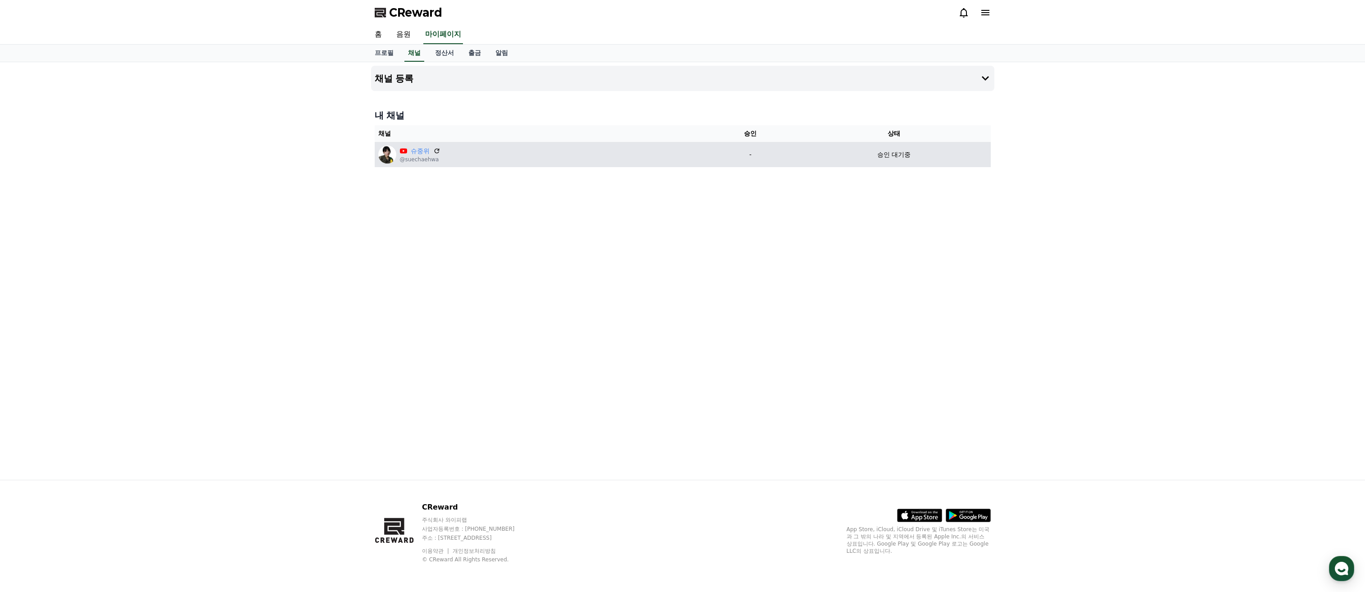
click at [470, 157] on div "슈중위 @suechaehwa" at bounding box center [539, 154] width 322 height 18
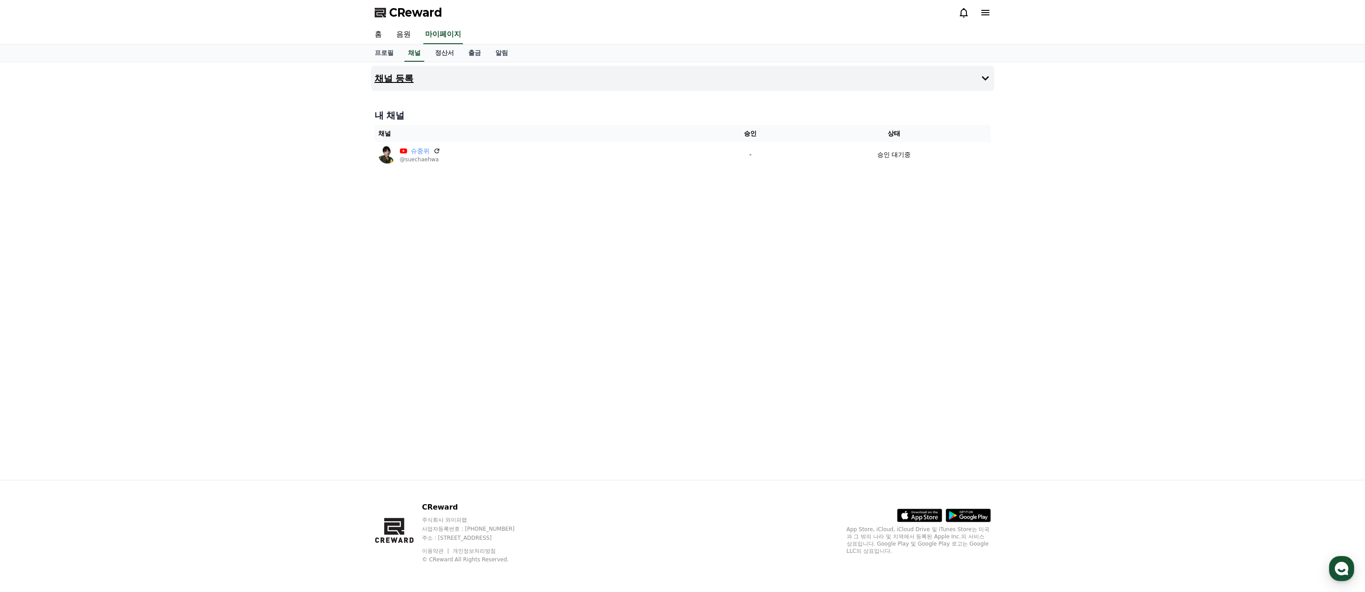
click at [437, 84] on div "채널 등록 내 채널 채널 승인 상태 슈중위 @suechaehwa - 승인 대기중" at bounding box center [682, 270] width 630 height 417
drag, startPoint x: 425, startPoint y: 83, endPoint x: 902, endPoint y: 283, distance: 517.1
click at [902, 282] on div "채널 등록 내 채널 채널 승인 상태 슈중위 @suechaehwa - 승인 대기중" at bounding box center [682, 270] width 630 height 417
click at [870, 344] on div "채널 등록 내 채널 채널 승인 상태 슈중위 @suechaehwa - 승인 대기중" at bounding box center [682, 270] width 630 height 417
drag, startPoint x: 643, startPoint y: 245, endPoint x: 573, endPoint y: 208, distance: 79.6
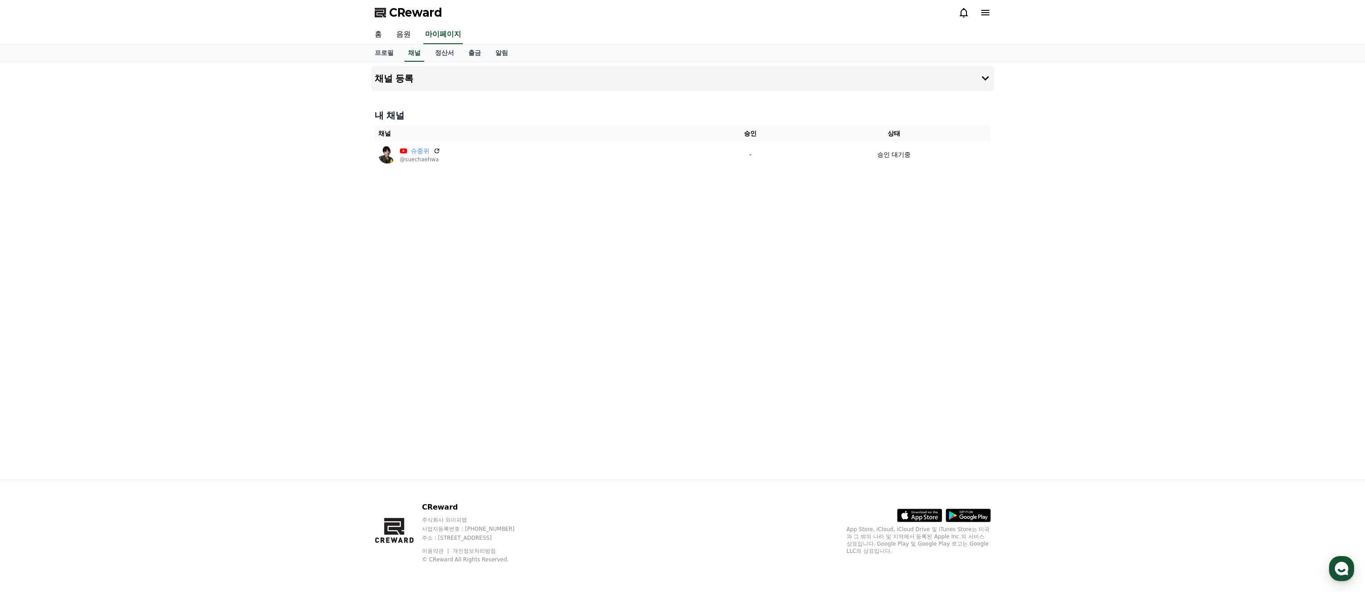
click at [573, 208] on div "채널 등록 내 채널 채널 승인 상태 슈중위 @suechaehwa - 승인 대기중" at bounding box center [682, 270] width 630 height 417
click at [930, 209] on div "채널 등록 내 채널 채널 승인 상태 슈중위 @suechaehwa - 승인 대기중" at bounding box center [682, 270] width 630 height 417
drag, startPoint x: 875, startPoint y: 256, endPoint x: 652, endPoint y: 170, distance: 239.6
click at [658, 172] on div "채널 등록 내 채널 채널 승인 상태 슈중위 @suechaehwa - 승인 대기중" at bounding box center [682, 270] width 630 height 417
drag, startPoint x: 652, startPoint y: 170, endPoint x: 612, endPoint y: 231, distance: 72.8
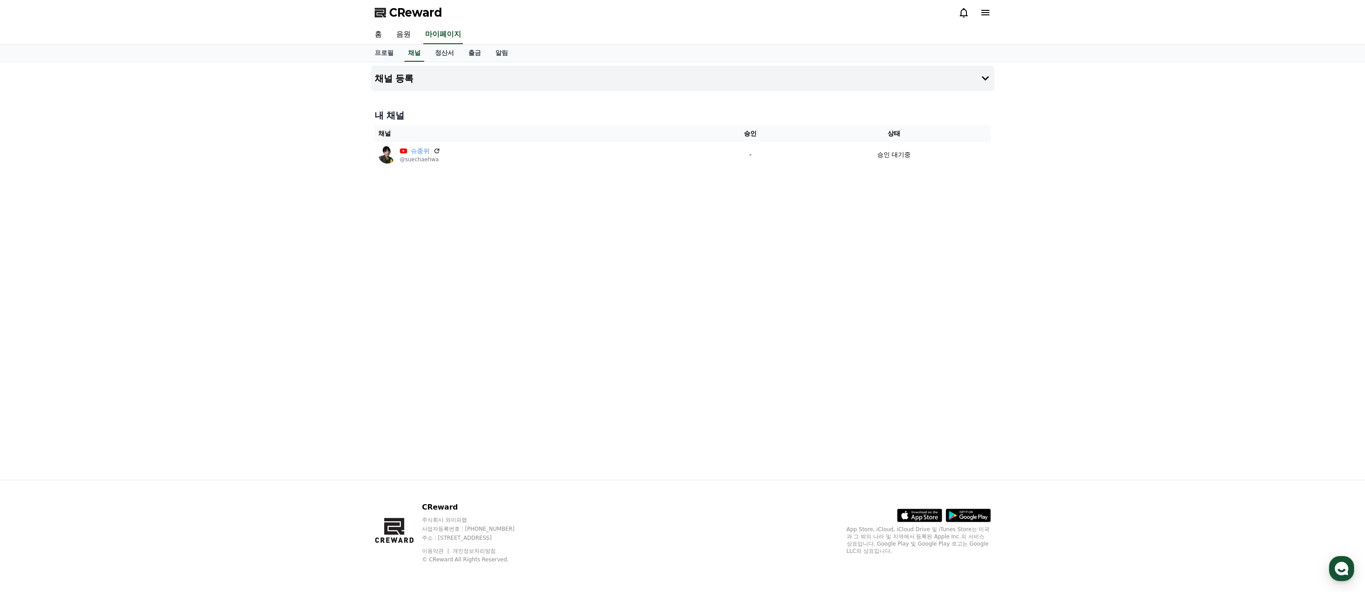
click at [611, 231] on div "채널 등록 내 채널 채널 승인 상태 슈중위 @suechaehwa - 승인 대기중" at bounding box center [682, 270] width 630 height 417
click at [382, 28] on link "홈" at bounding box center [378, 34] width 22 height 19
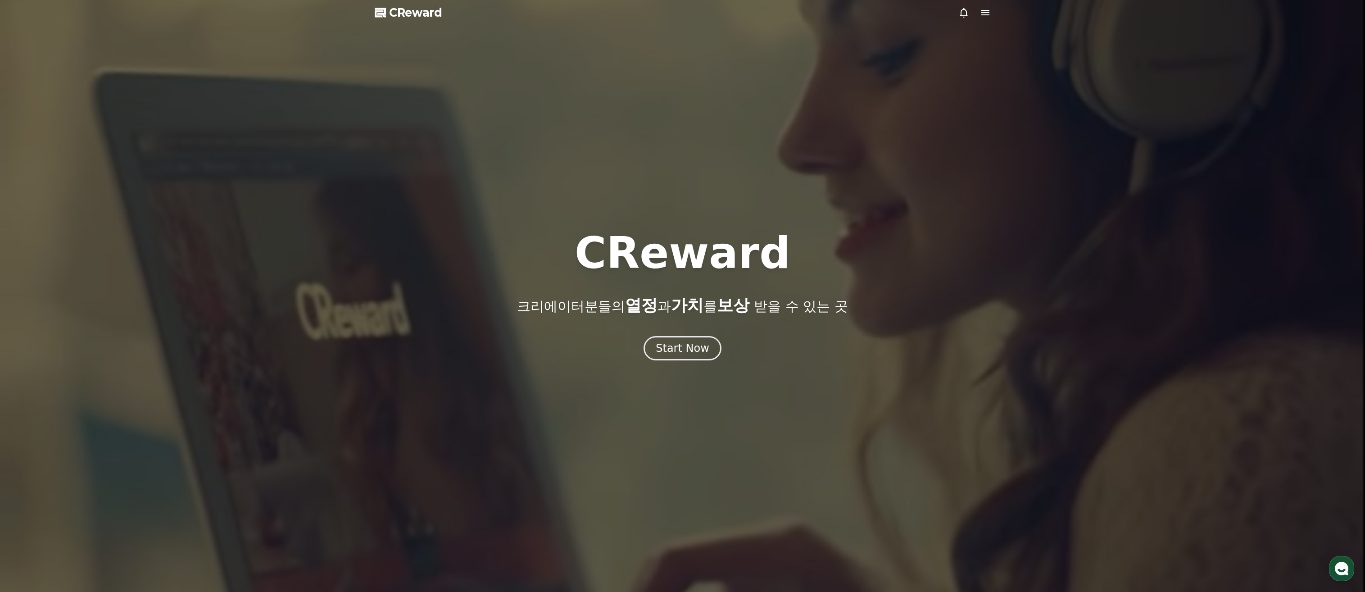
click at [390, 13] on span "CReward" at bounding box center [415, 12] width 53 height 14
